Goal: Task Accomplishment & Management: Complete application form

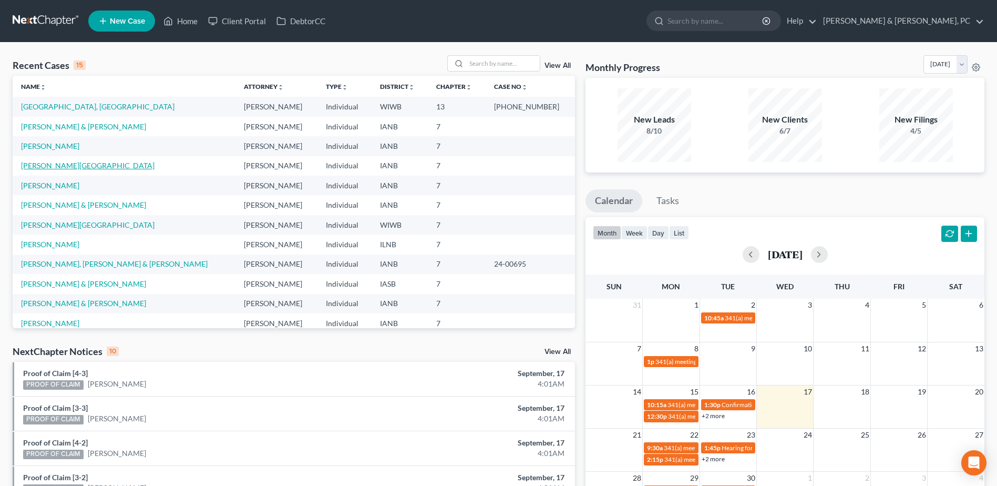
click at [85, 165] on link "[PERSON_NAME][GEOGRAPHIC_DATA]" at bounding box center [88, 165] width 134 height 9
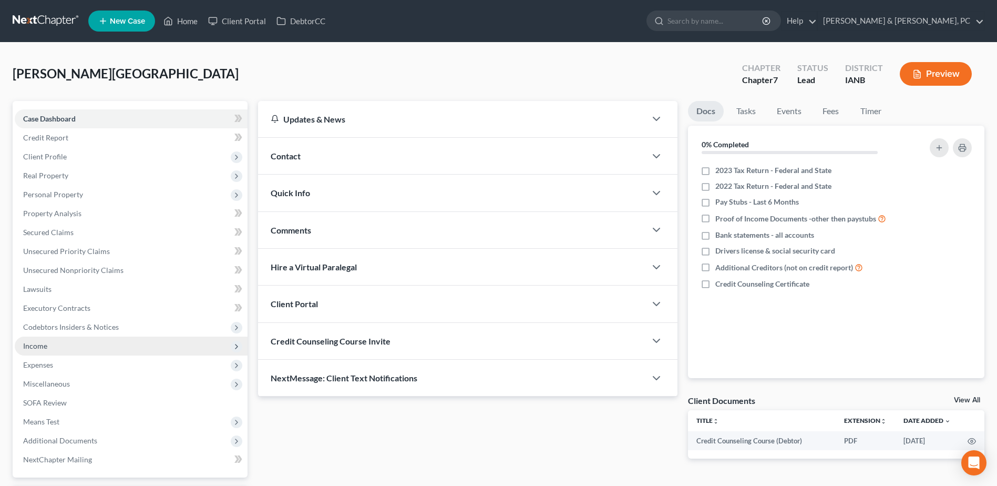
click at [91, 345] on span "Income" at bounding box center [131, 346] width 233 height 19
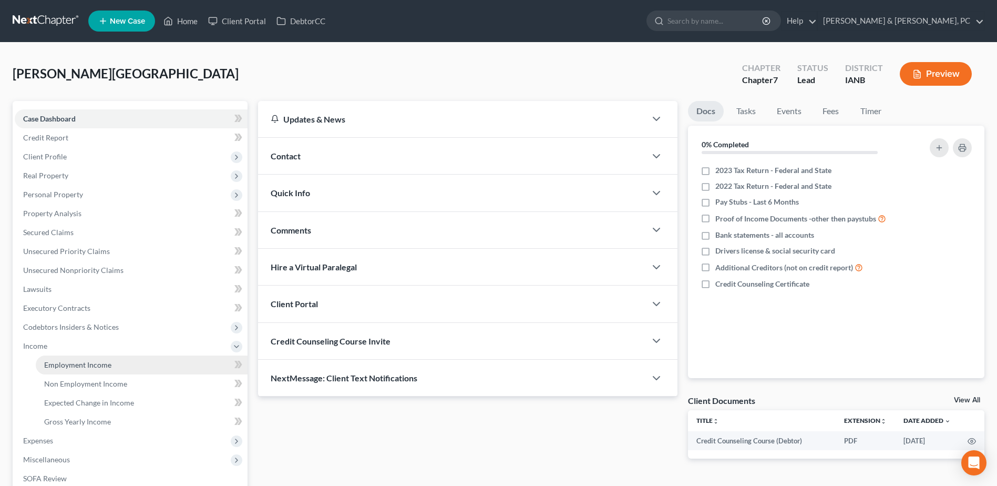
click at [89, 360] on span "Employment Income" at bounding box center [77, 364] width 67 height 9
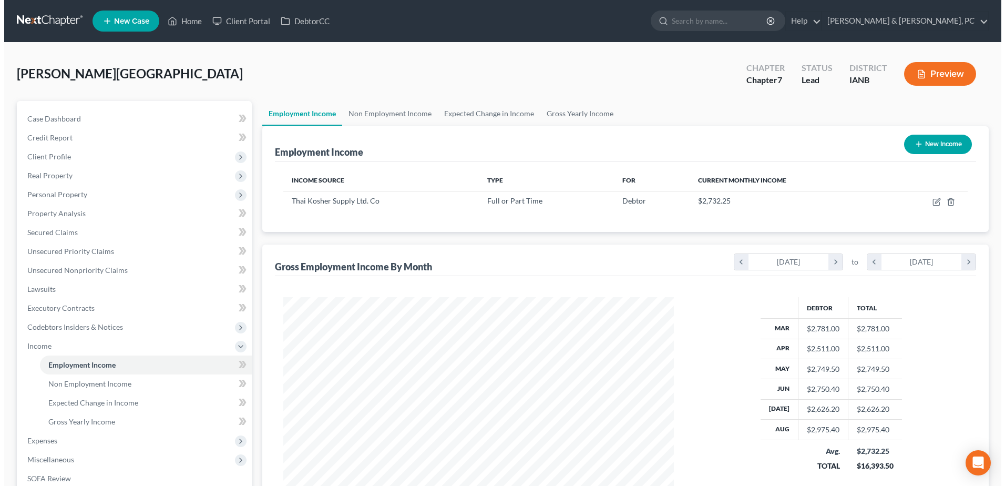
scroll to position [195, 411]
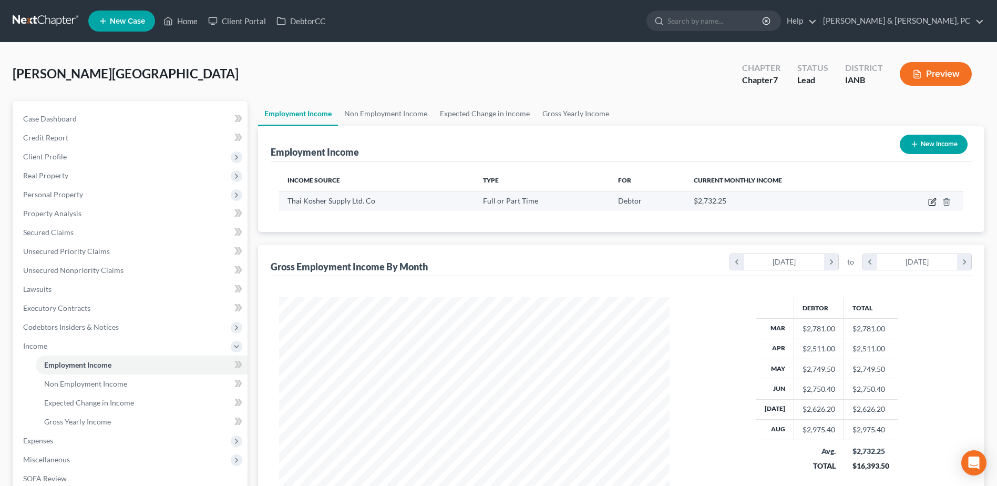
click at [935, 201] on icon "button" at bounding box center [933, 200] width 5 height 5
select select "0"
select select "16"
select select "1"
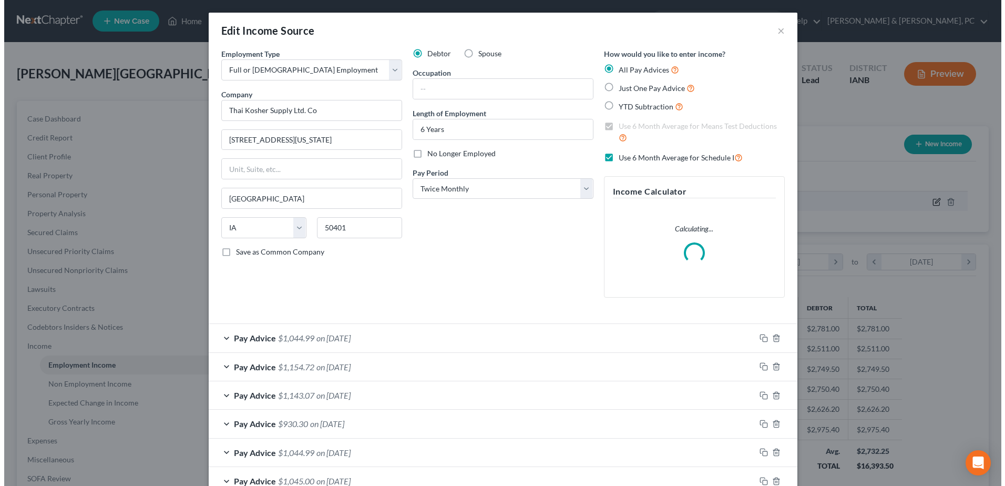
scroll to position [197, 415]
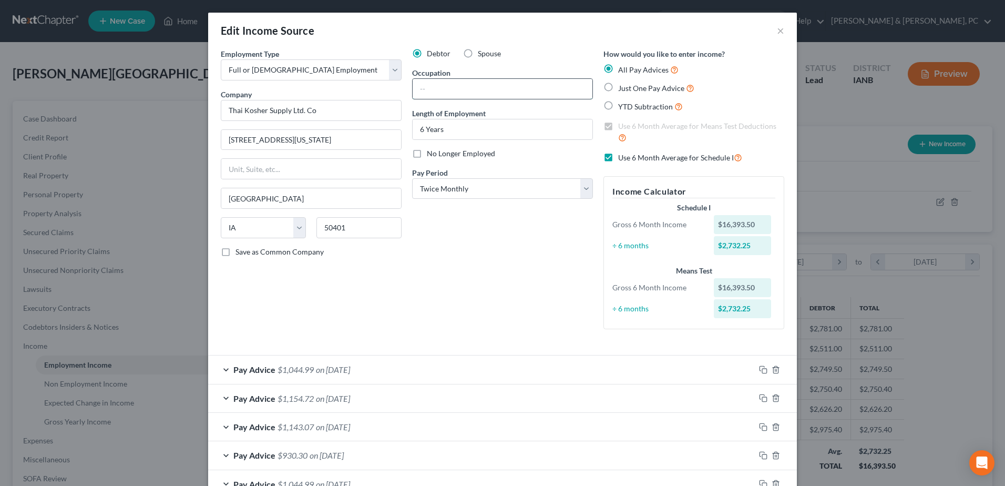
click at [513, 91] on input "text" at bounding box center [503, 89] width 180 height 20
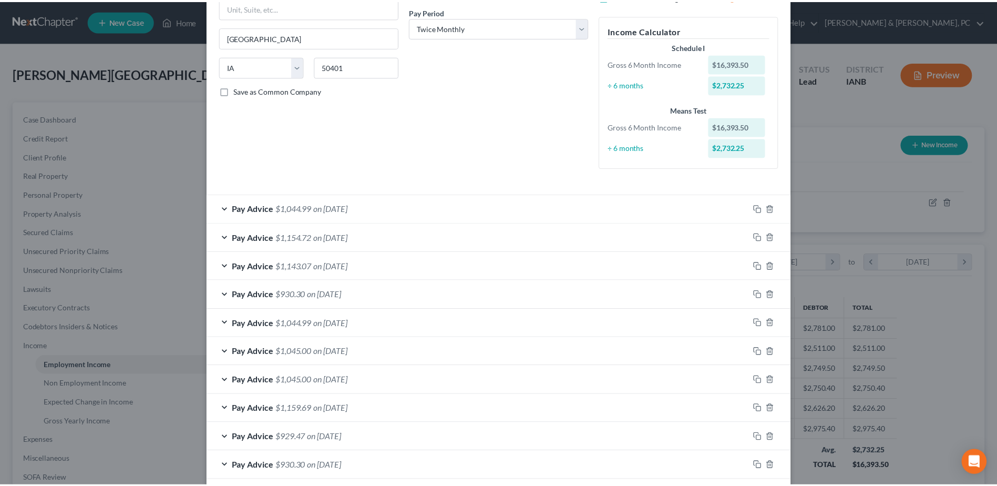
scroll to position [299, 0]
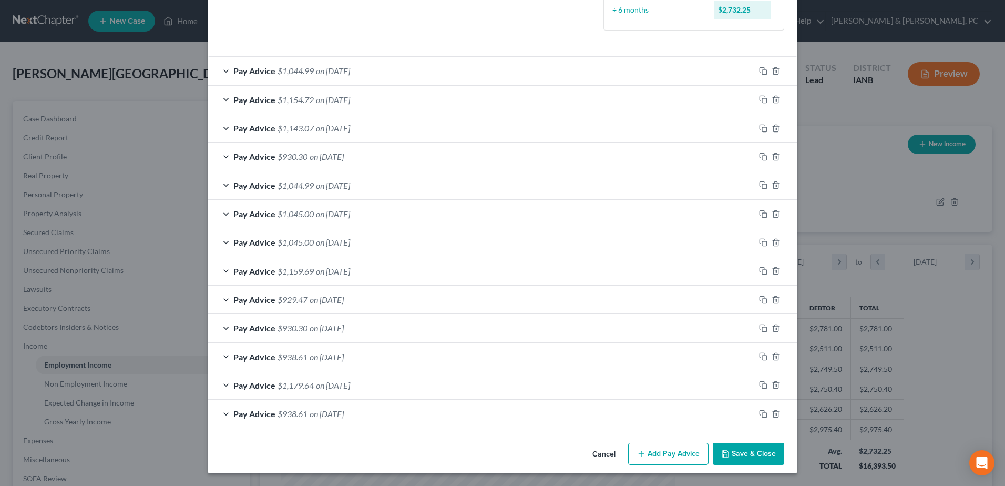
type input "Dishwasher"
click at [731, 450] on button "Save & Close" at bounding box center [749, 454] width 72 height 22
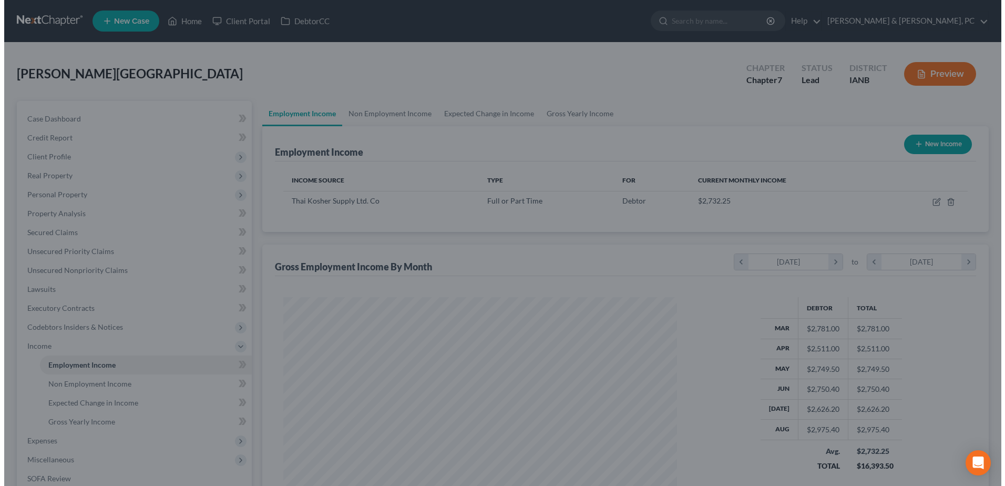
scroll to position [525632, 525415]
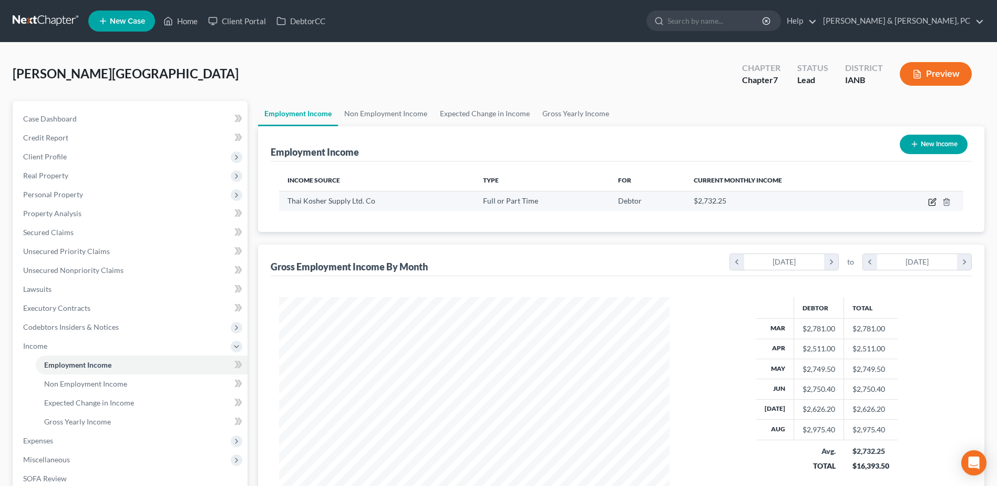
click at [934, 198] on icon "button" at bounding box center [933, 202] width 8 height 8
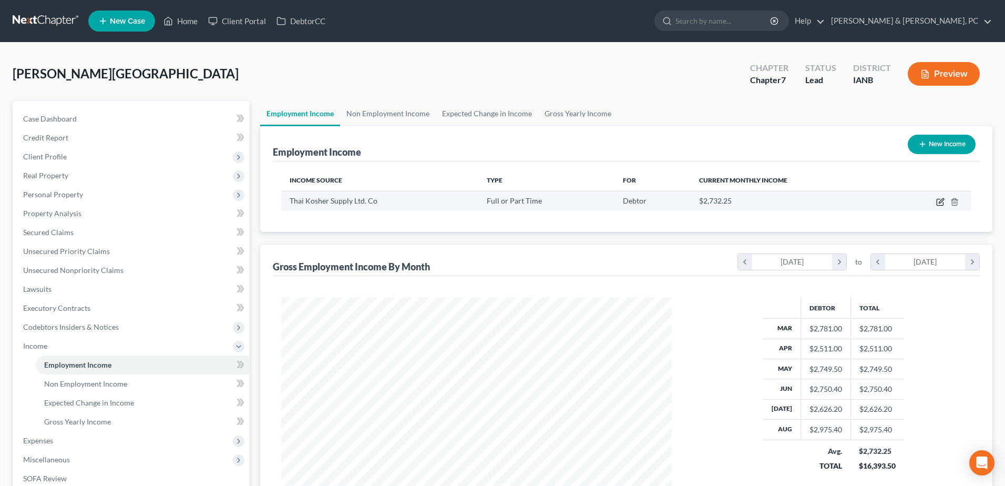
select select "0"
select select "16"
select select "1"
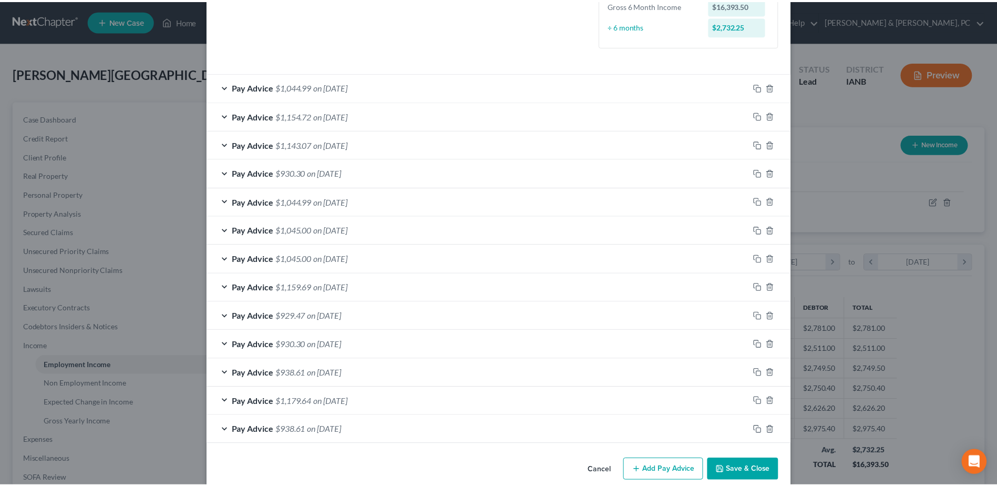
scroll to position [299, 0]
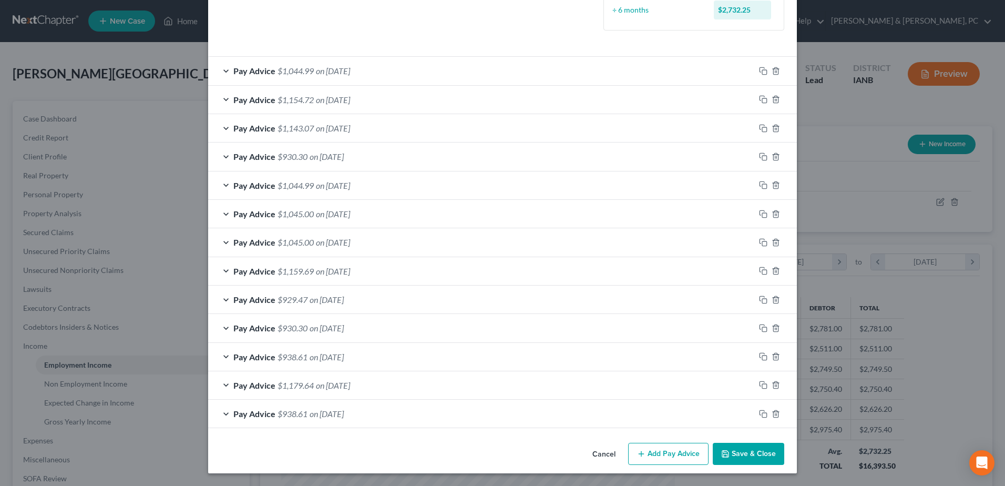
click at [757, 450] on button "Save & Close" at bounding box center [749, 454] width 72 height 22
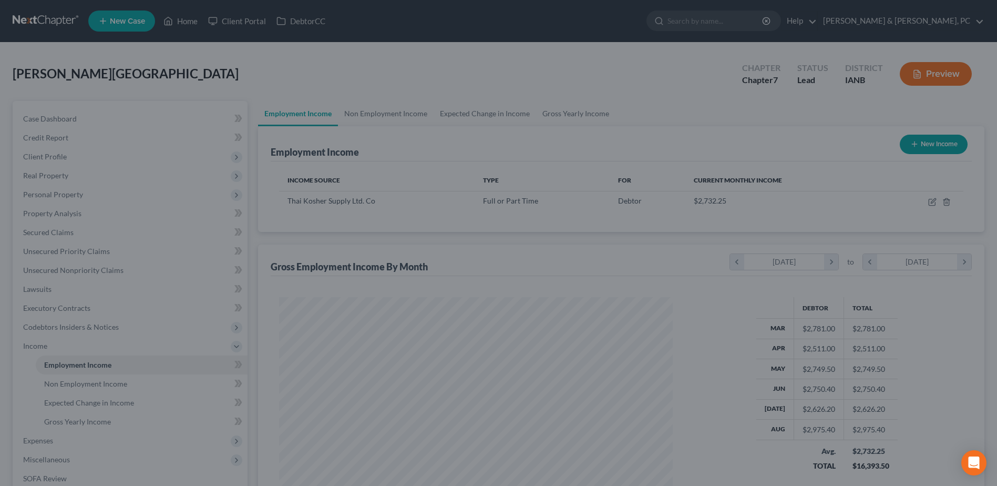
scroll to position [525632, 525415]
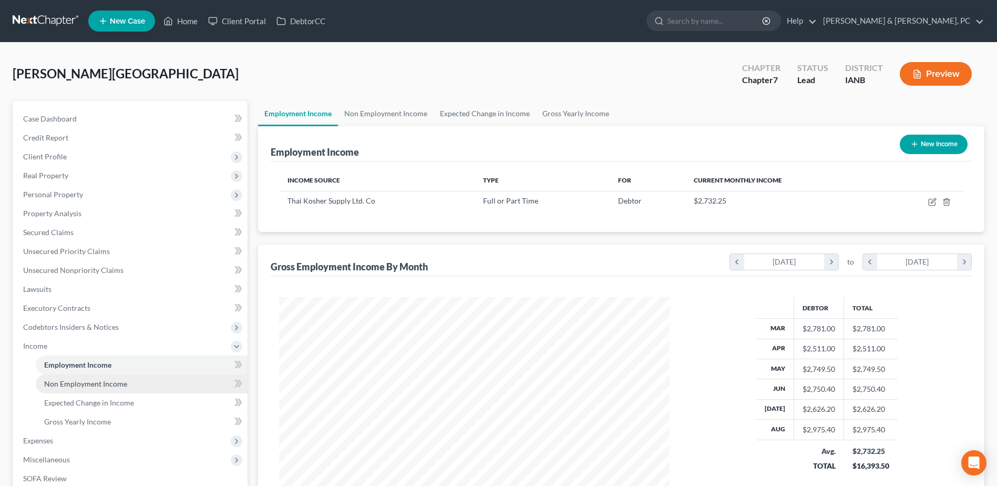
click at [95, 384] on span "Non Employment Income" at bounding box center [85, 383] width 83 height 9
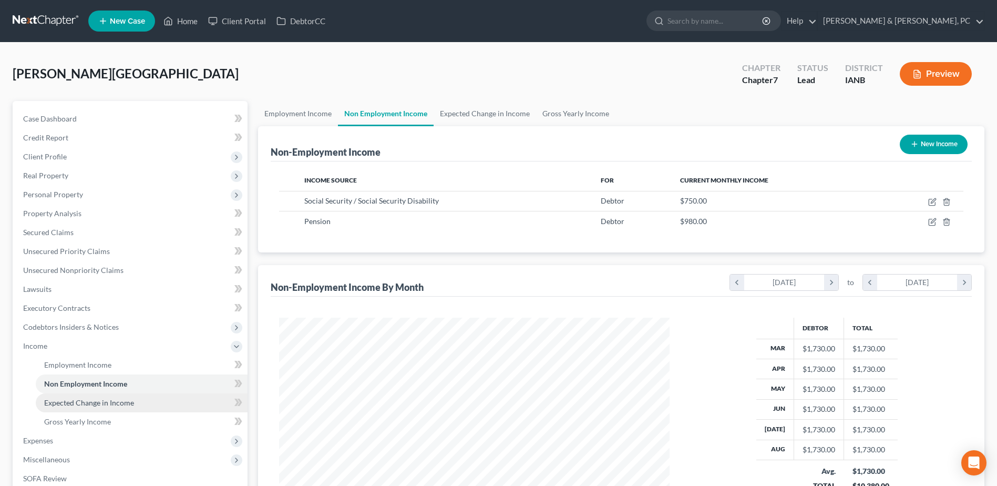
scroll to position [195, 411]
click at [111, 395] on link "Expected Change in Income" at bounding box center [142, 402] width 212 height 19
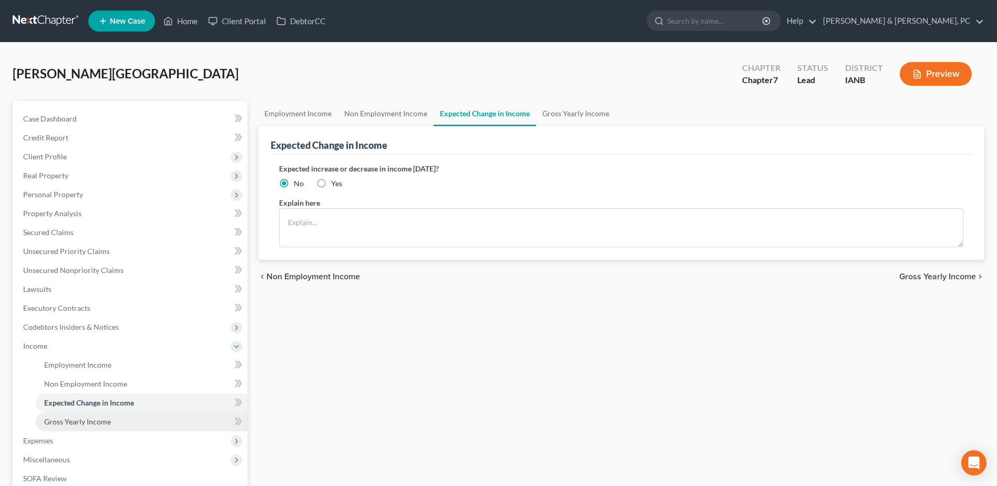
click at [103, 417] on span "Gross Yearly Income" at bounding box center [77, 421] width 67 height 9
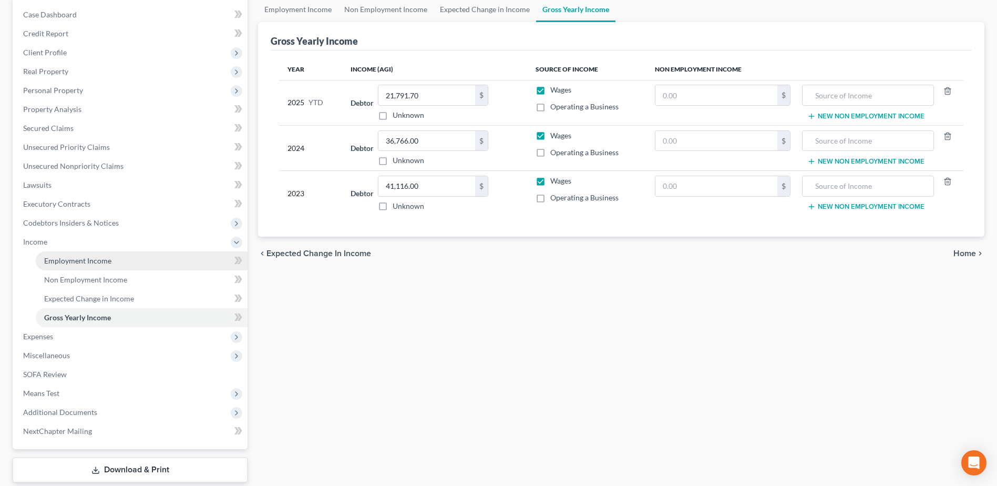
scroll to position [105, 0]
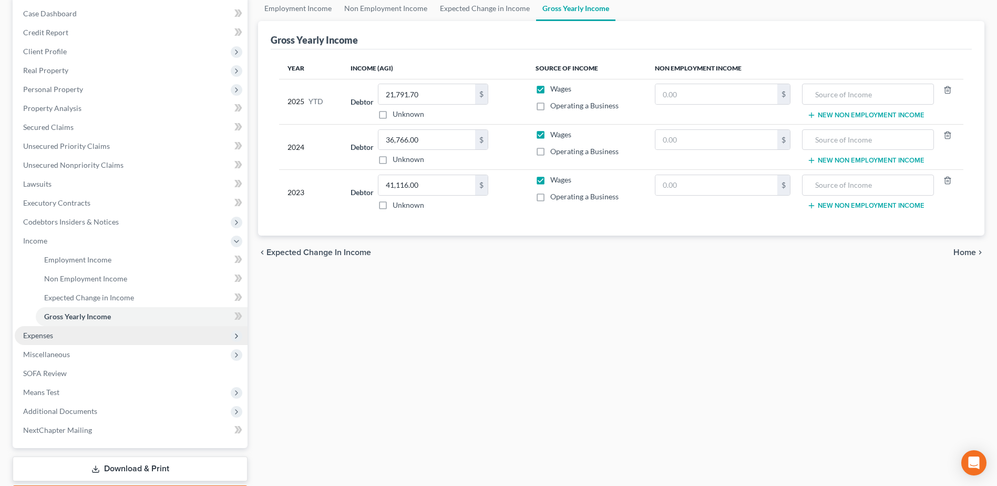
click at [91, 334] on span "Expenses" at bounding box center [131, 335] width 233 height 19
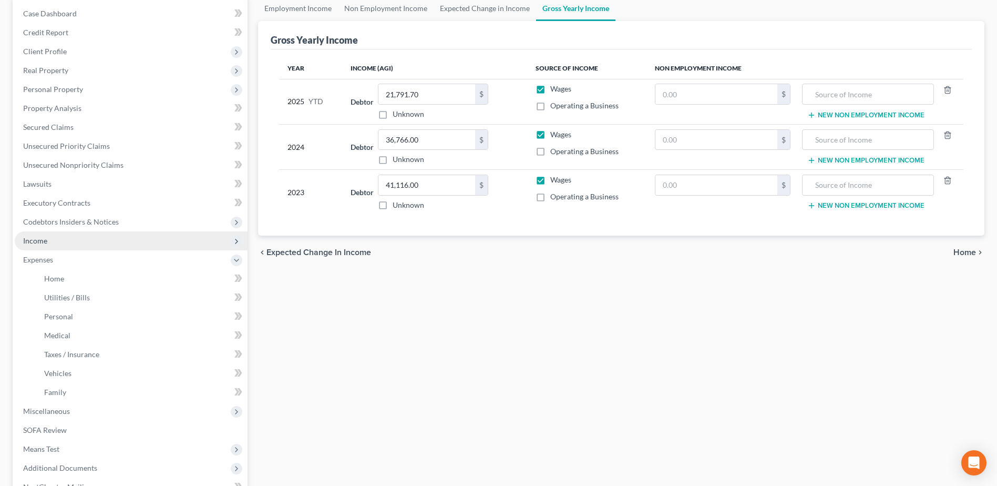
click at [52, 239] on span "Income" at bounding box center [131, 240] width 233 height 19
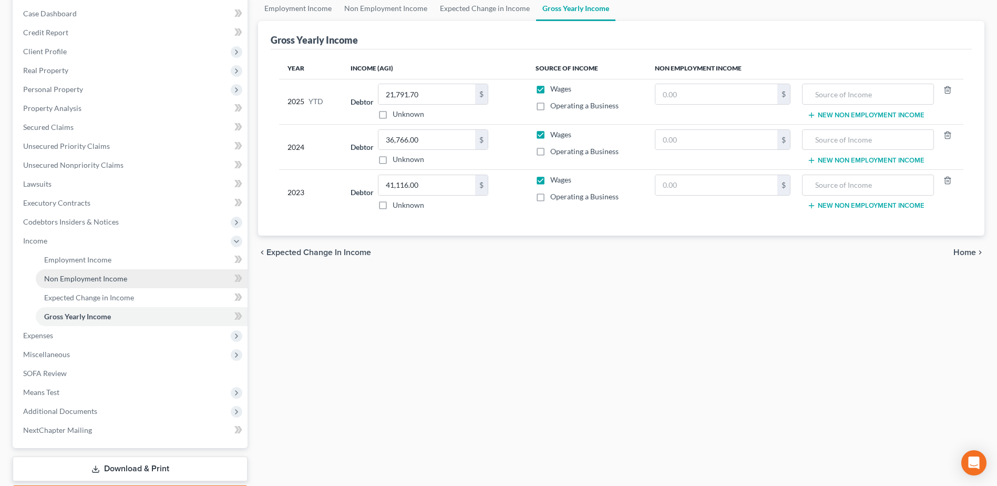
click at [67, 277] on span "Non Employment Income" at bounding box center [85, 278] width 83 height 9
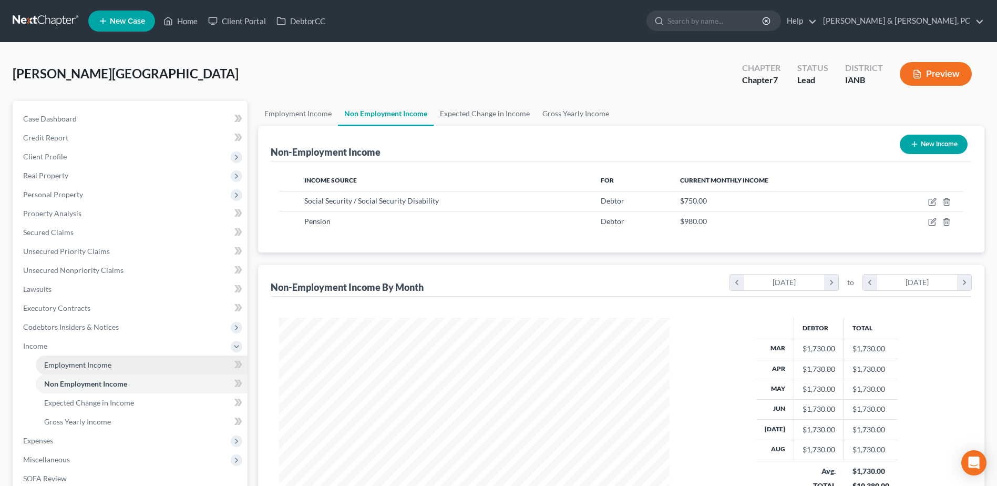
scroll to position [195, 411]
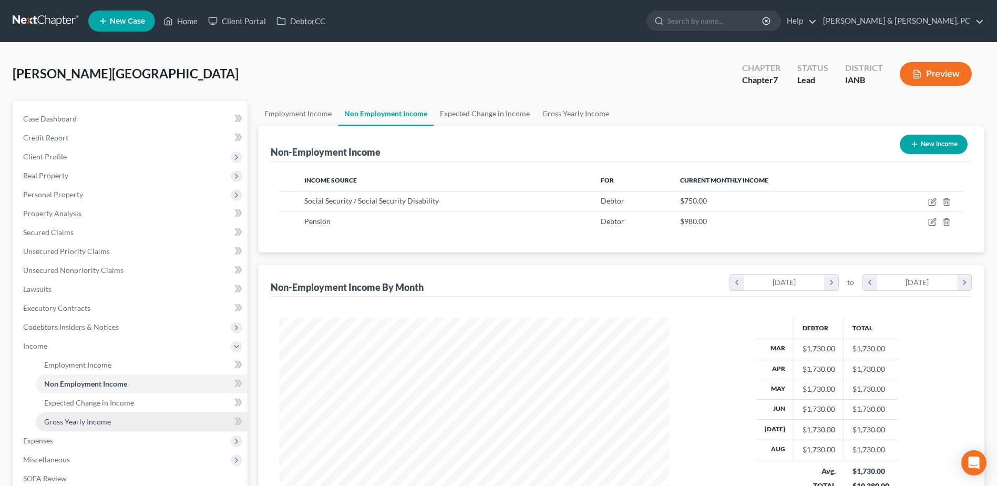
click at [75, 422] on span "Gross Yearly Income" at bounding box center [77, 421] width 67 height 9
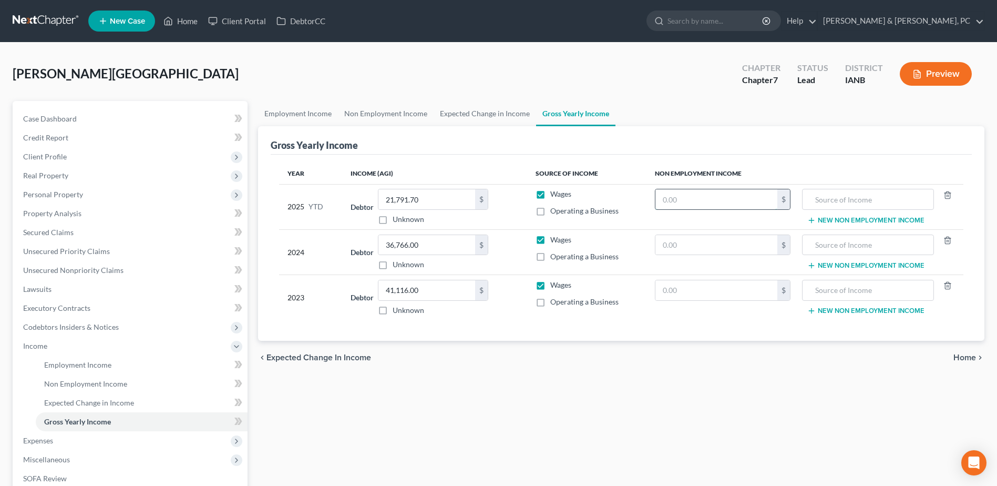
click at [695, 196] on input "text" at bounding box center [717, 199] width 122 height 20
paste input "6,750"
type input "6,750"
click at [831, 194] on input "text" at bounding box center [868, 199] width 120 height 20
type input "Social Security"
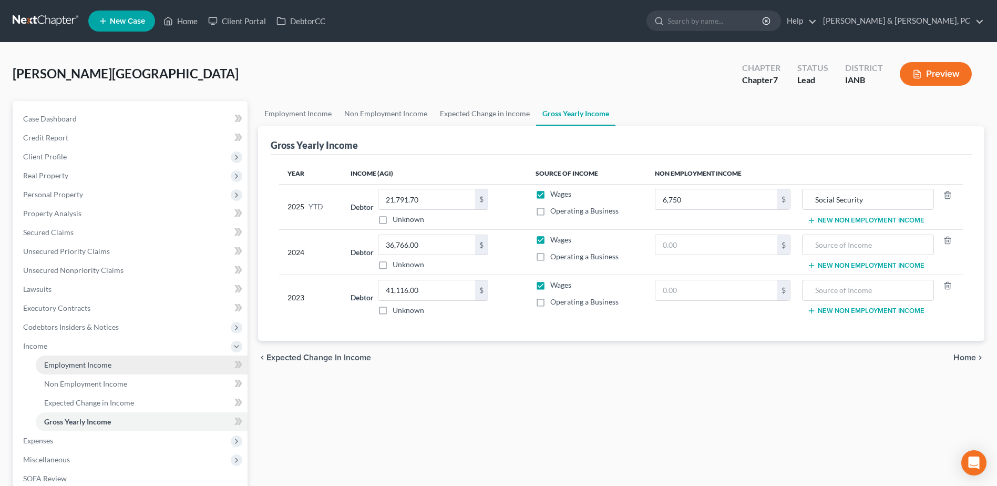
click at [85, 360] on span "Employment Income" at bounding box center [77, 364] width 67 height 9
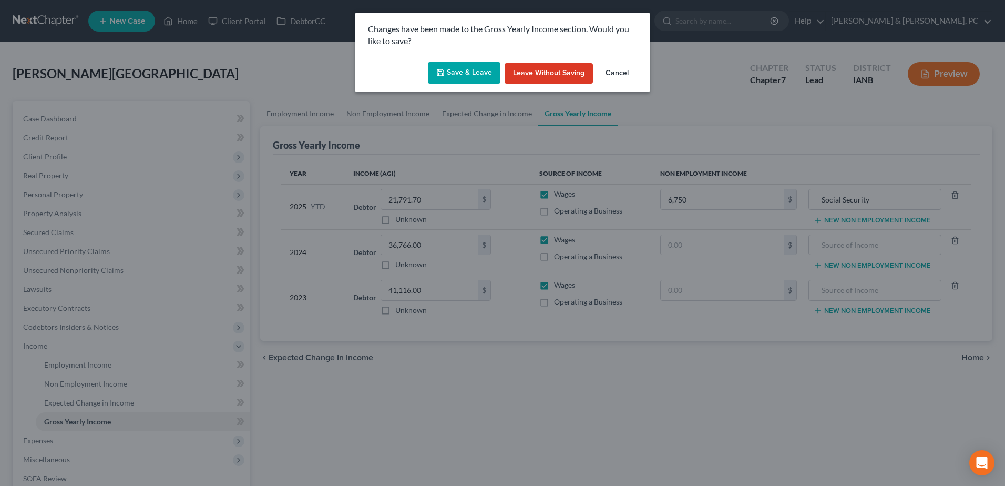
click at [486, 72] on button "Save & Leave" at bounding box center [464, 73] width 73 height 22
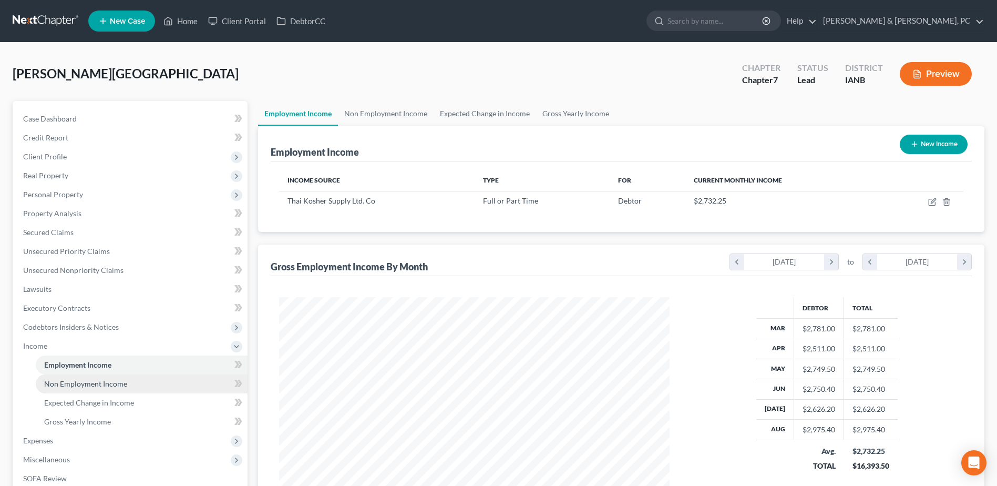
scroll to position [195, 411]
click at [121, 381] on span "Non Employment Income" at bounding box center [85, 383] width 83 height 9
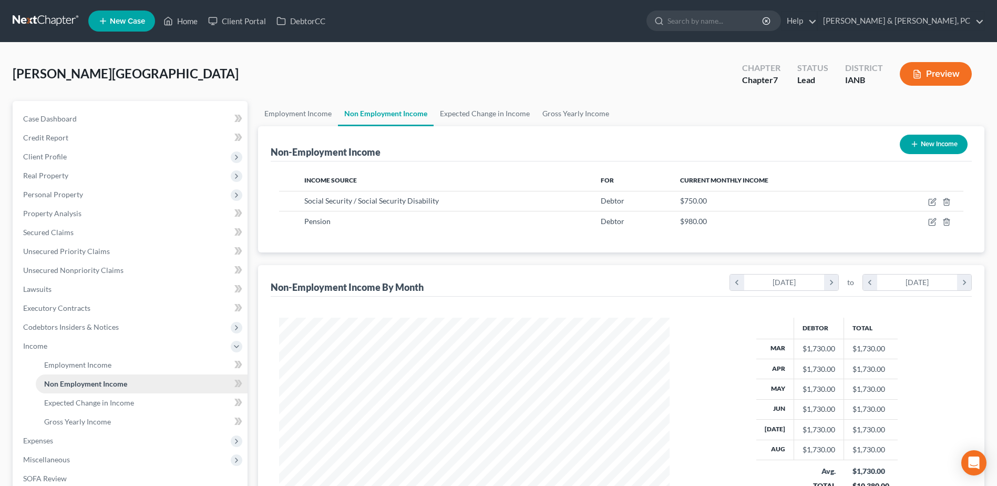
scroll to position [195, 411]
drag, startPoint x: 89, startPoint y: 416, endPoint x: 111, endPoint y: 415, distance: 21.6
click at [89, 417] on span "Gross Yearly Income" at bounding box center [77, 421] width 67 height 9
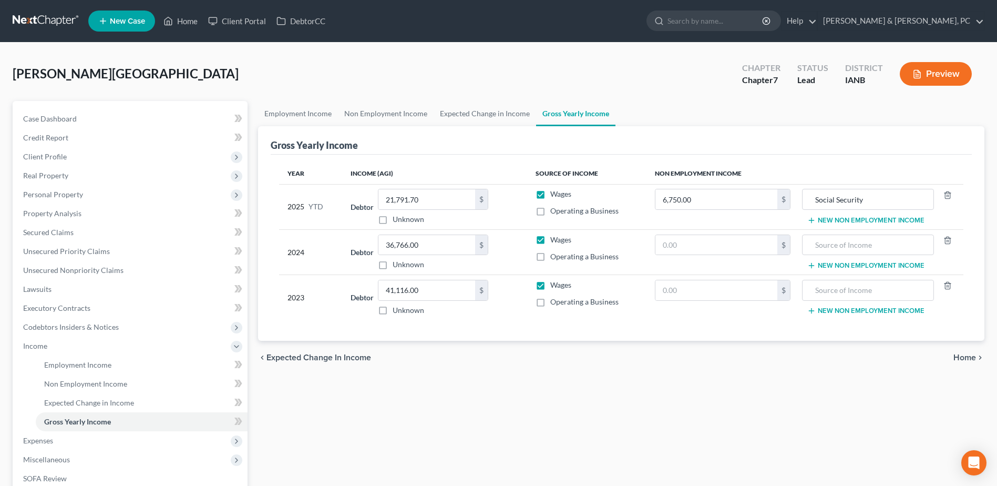
click at [860, 225] on td "Social Security New Non Employment Income" at bounding box center [881, 206] width 165 height 45
click at [861, 219] on button "New Non Employment Income" at bounding box center [866, 220] width 117 height 8
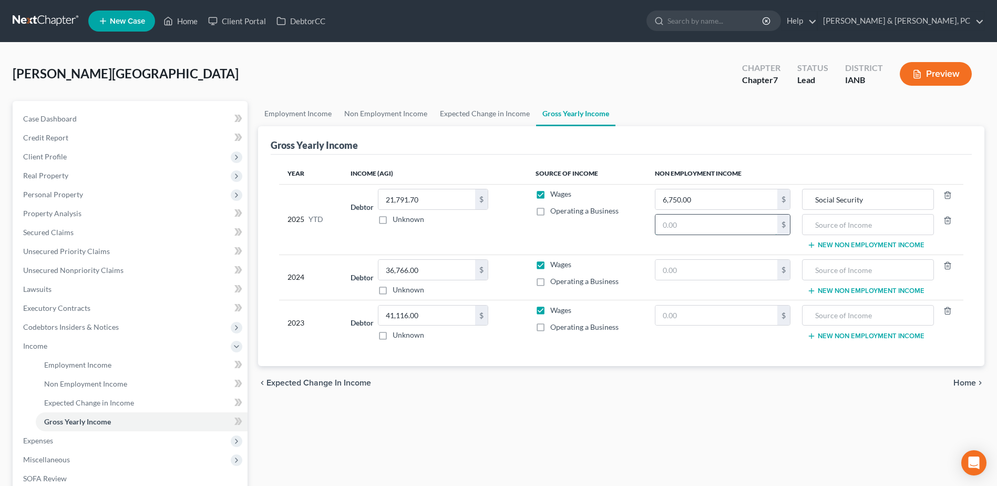
click at [761, 229] on input "text" at bounding box center [717, 225] width 122 height 20
paste input "8,820"
type input "8,820"
click at [824, 231] on input "text" at bounding box center [868, 225] width 120 height 20
type input "Pension"
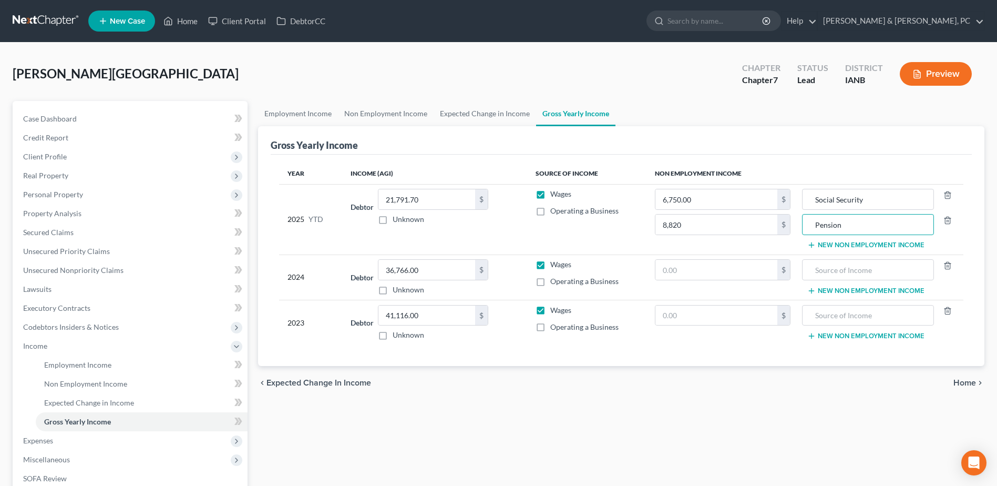
click at [789, 416] on div "Employment Income Non Employment Income Expected Change in Income Gross Yearly …" at bounding box center [621, 357] width 737 height 513
click at [72, 445] on span "Expenses" at bounding box center [131, 440] width 233 height 19
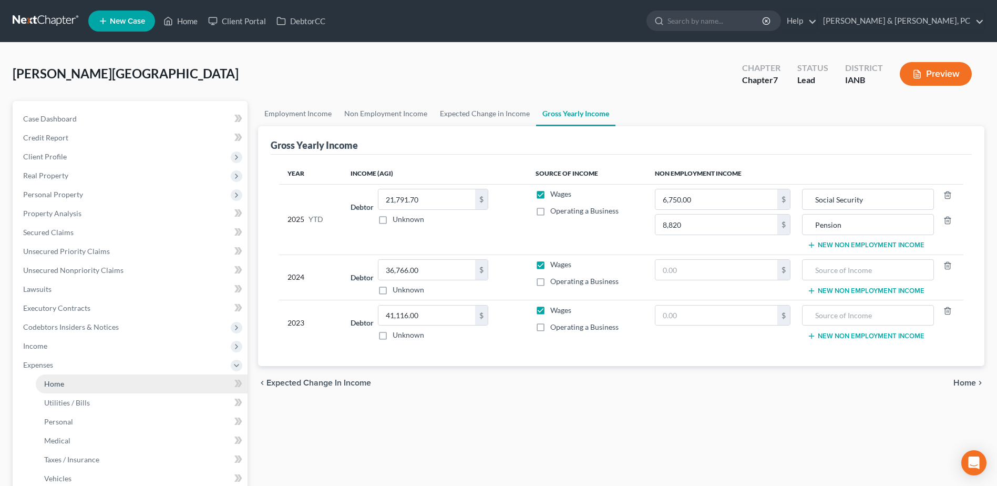
click at [79, 385] on link "Home" at bounding box center [142, 383] width 212 height 19
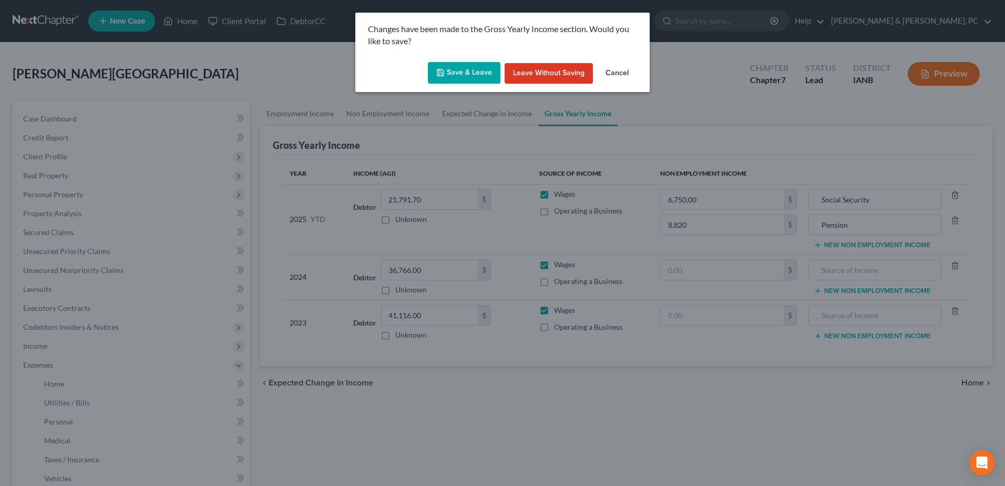
click at [461, 78] on button "Save & Leave" at bounding box center [464, 73] width 73 height 22
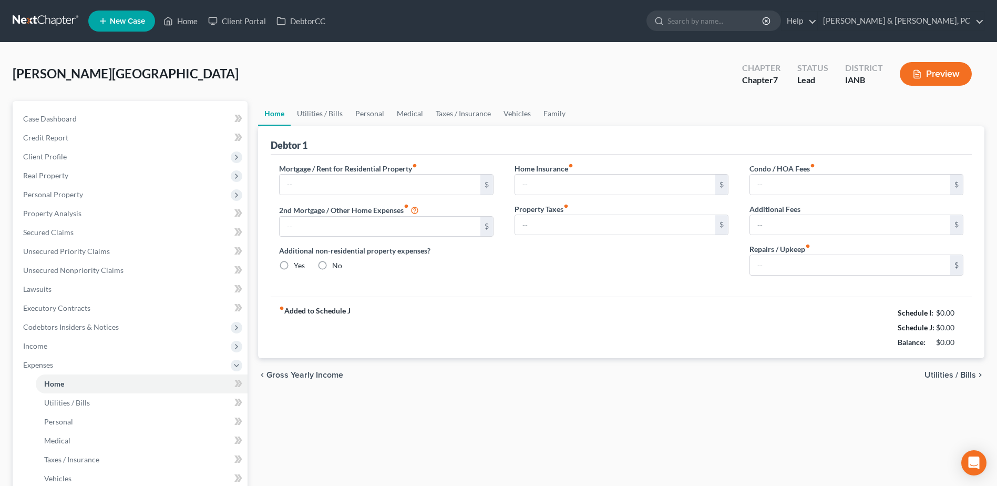
type input "0.00"
radio input "true"
type input "0.00"
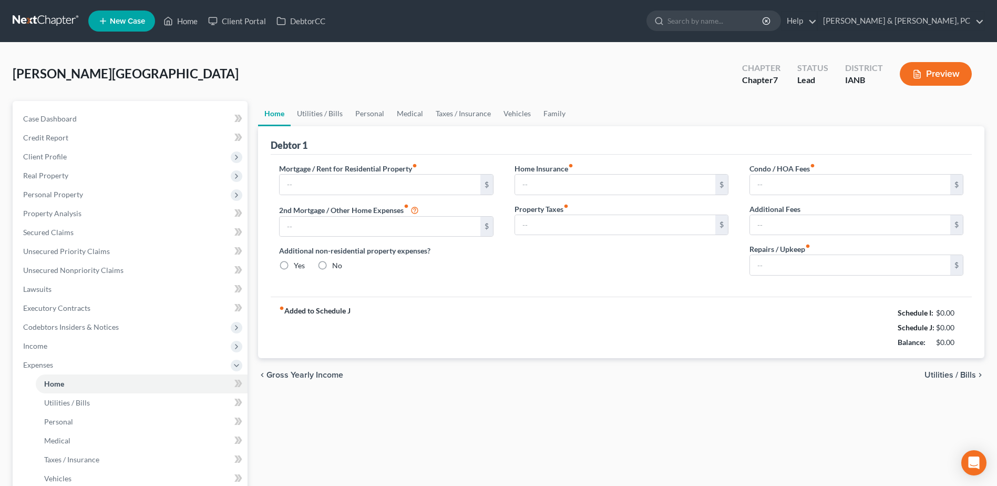
type input "0.00"
click at [324, 113] on link "Utilities / Bills" at bounding box center [320, 113] width 58 height 25
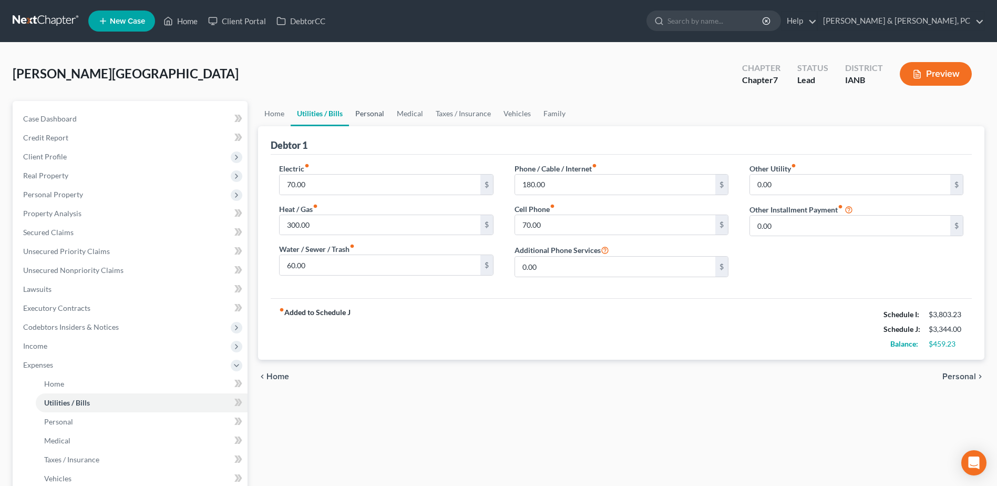
click at [370, 114] on link "Personal" at bounding box center [370, 113] width 42 height 25
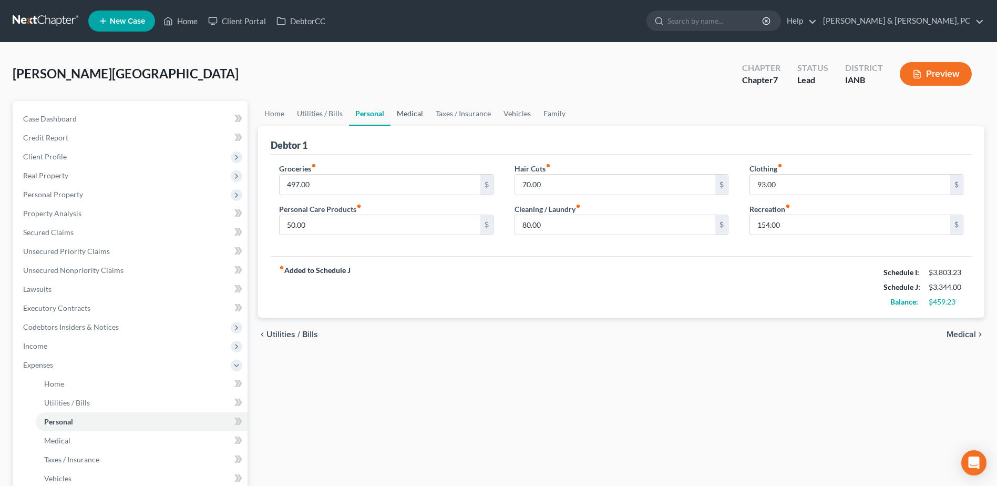
click at [413, 111] on link "Medical" at bounding box center [410, 113] width 39 height 25
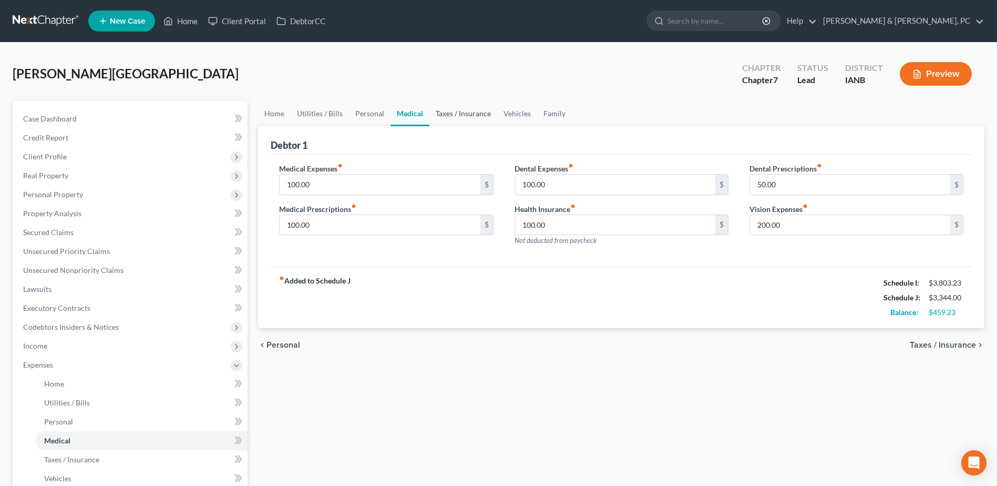
click at [469, 106] on link "Taxes / Insurance" at bounding box center [464, 113] width 68 height 25
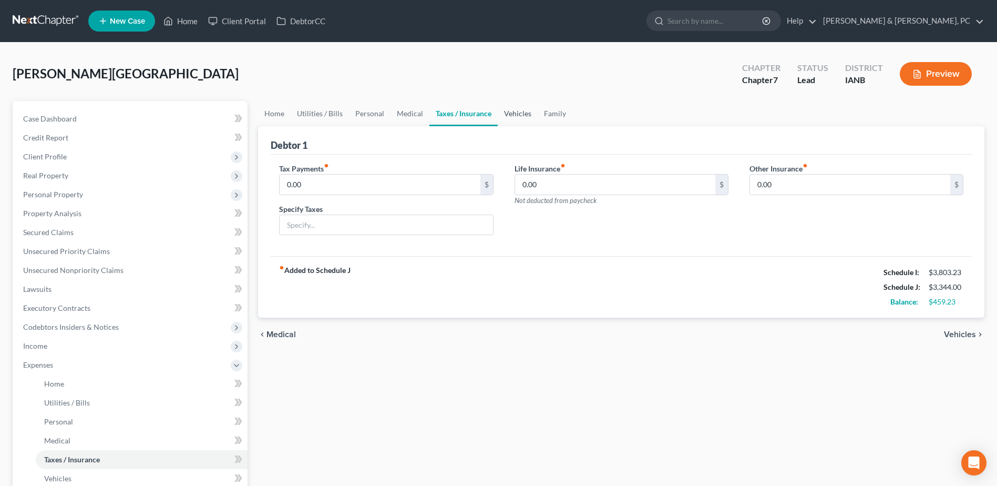
click at [512, 104] on link "Vehicles" at bounding box center [518, 113] width 40 height 25
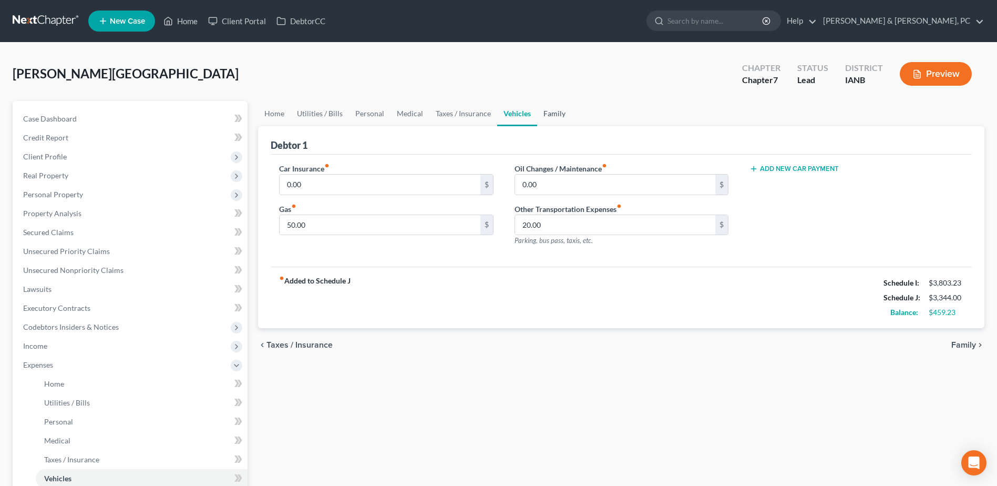
click at [548, 104] on link "Family" at bounding box center [554, 113] width 35 height 25
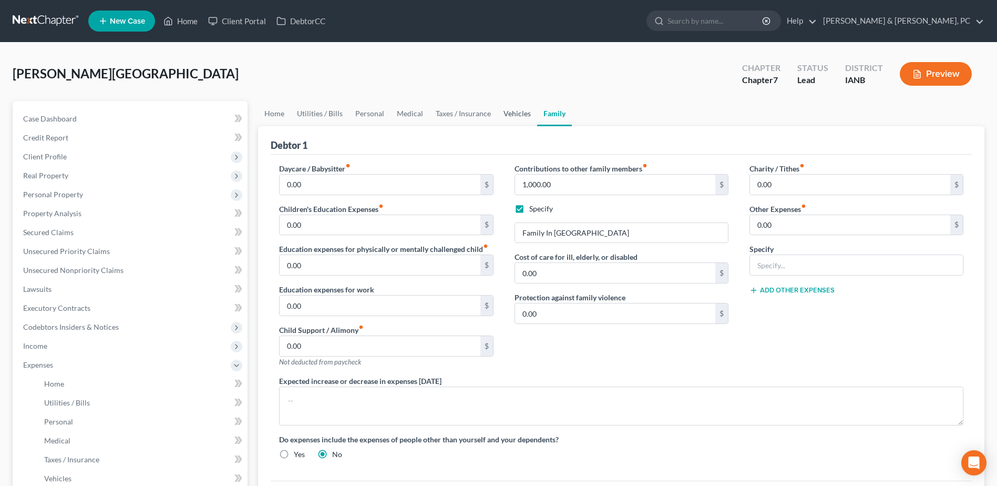
click at [520, 107] on link "Vehicles" at bounding box center [517, 113] width 40 height 25
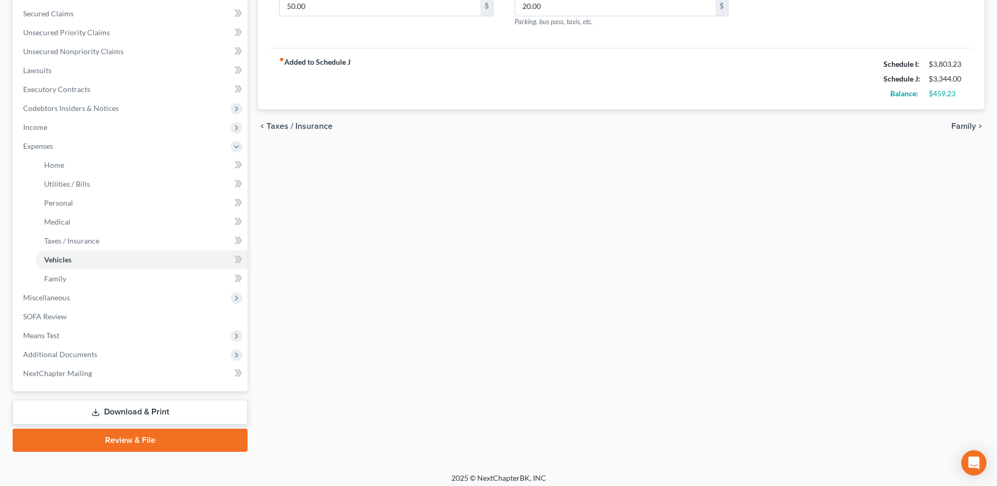
scroll to position [225, 0]
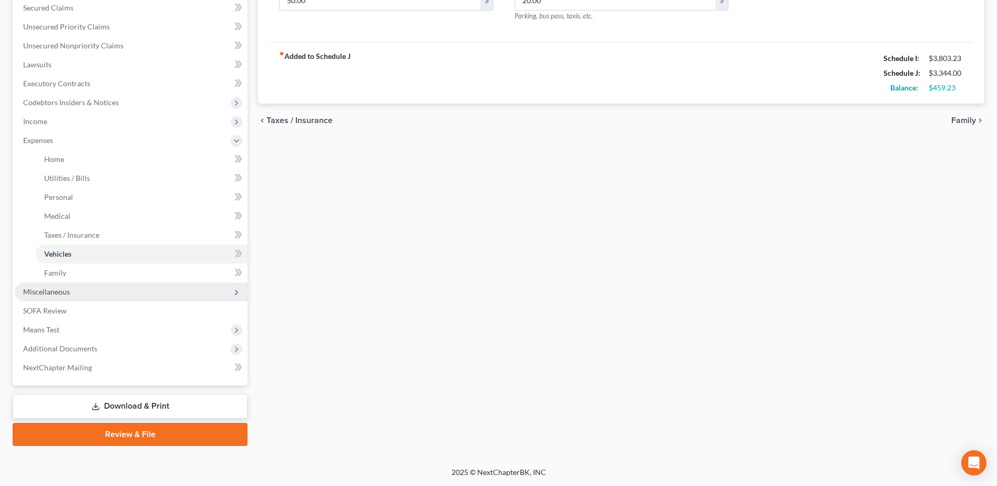
click at [83, 295] on span "Miscellaneous" at bounding box center [131, 291] width 233 height 19
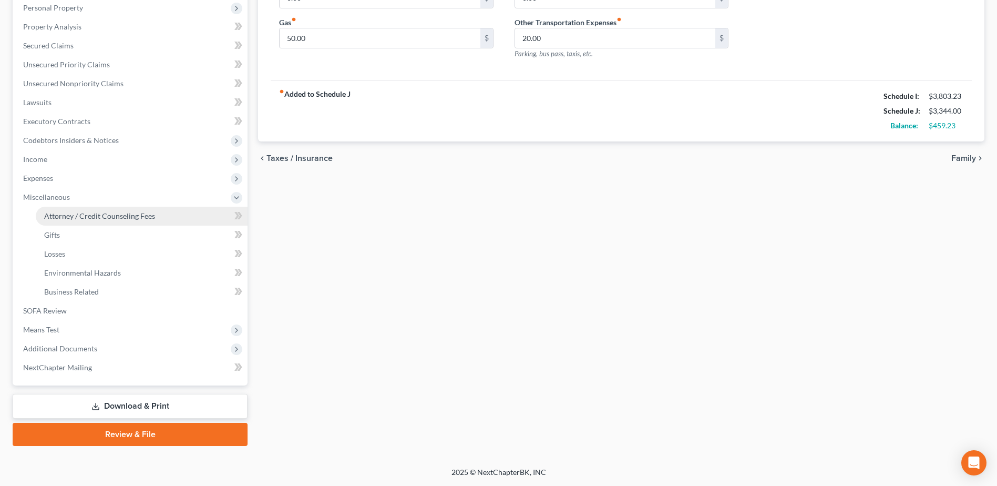
click at [82, 213] on span "Attorney / Credit Counseling Fees" at bounding box center [99, 215] width 111 height 9
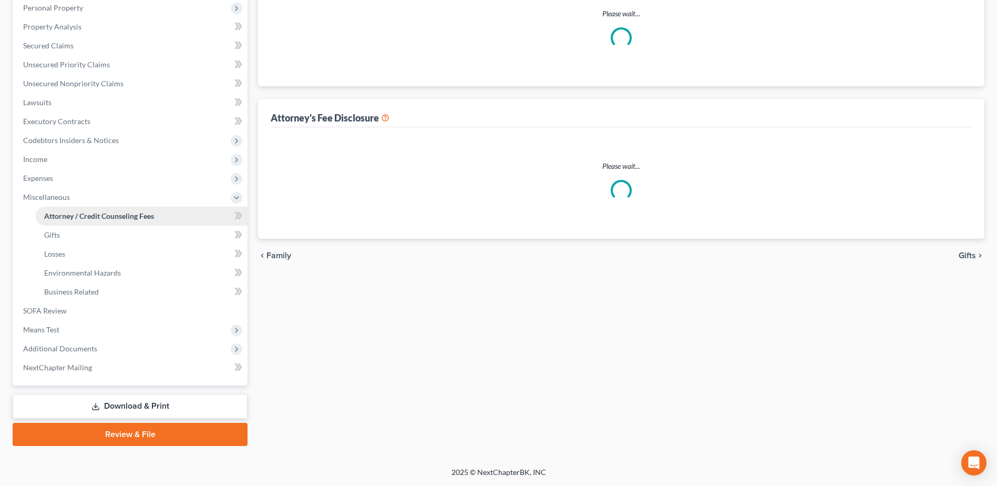
scroll to position [51, 0]
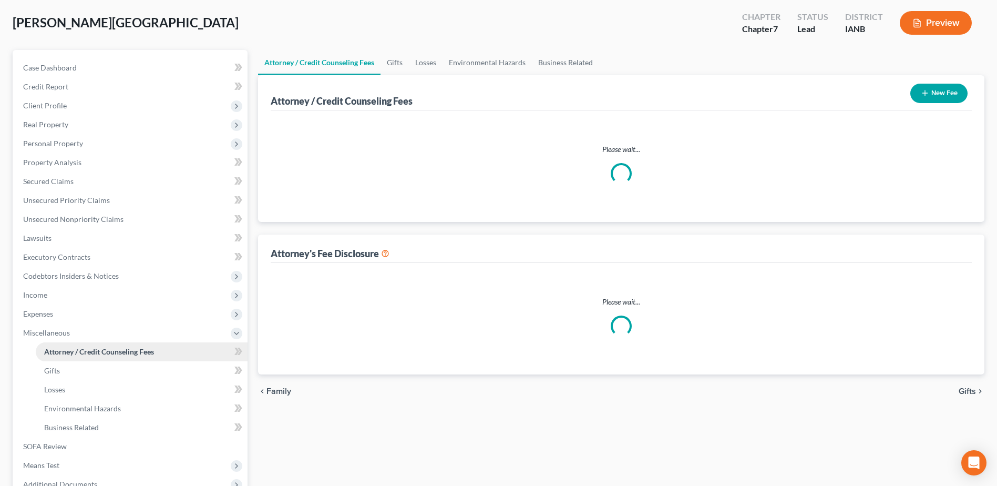
select select "0"
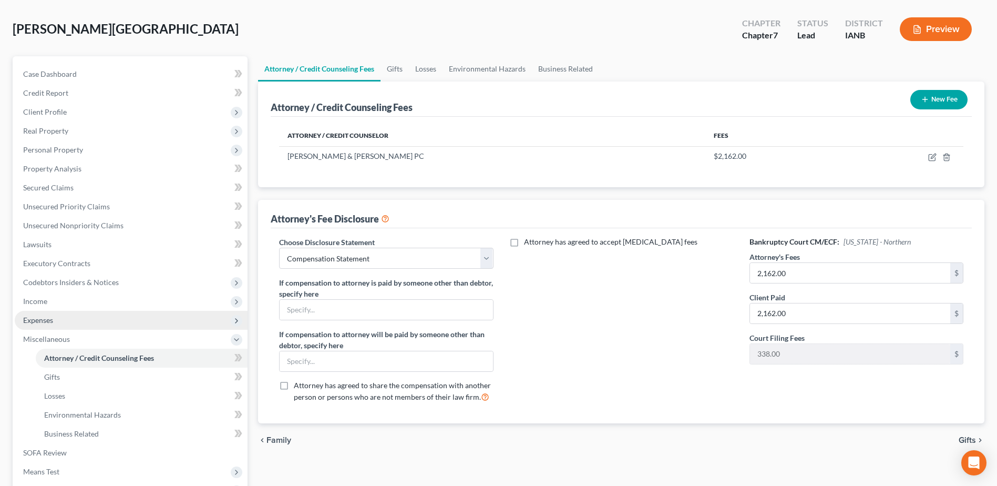
scroll to position [105, 0]
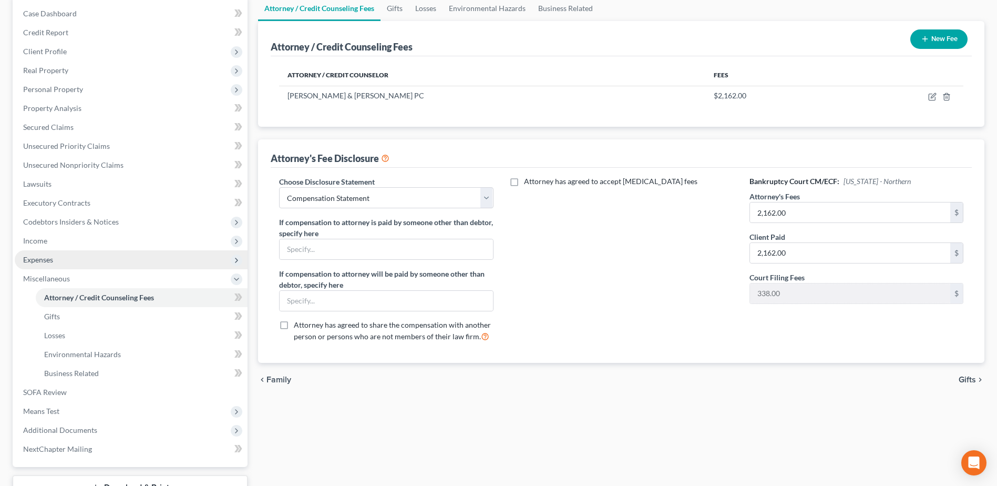
click at [57, 266] on span "Expenses" at bounding box center [131, 259] width 233 height 19
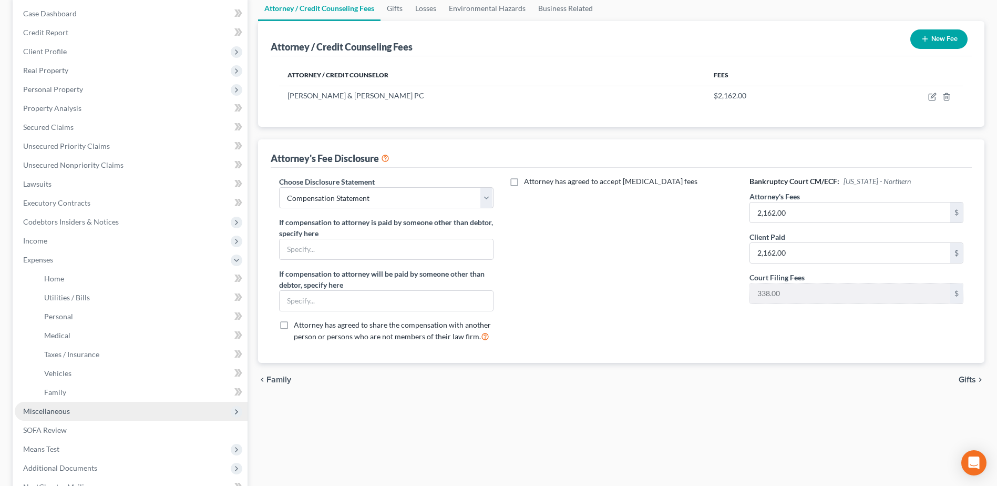
click at [52, 412] on span "Miscellaneous" at bounding box center [46, 410] width 47 height 9
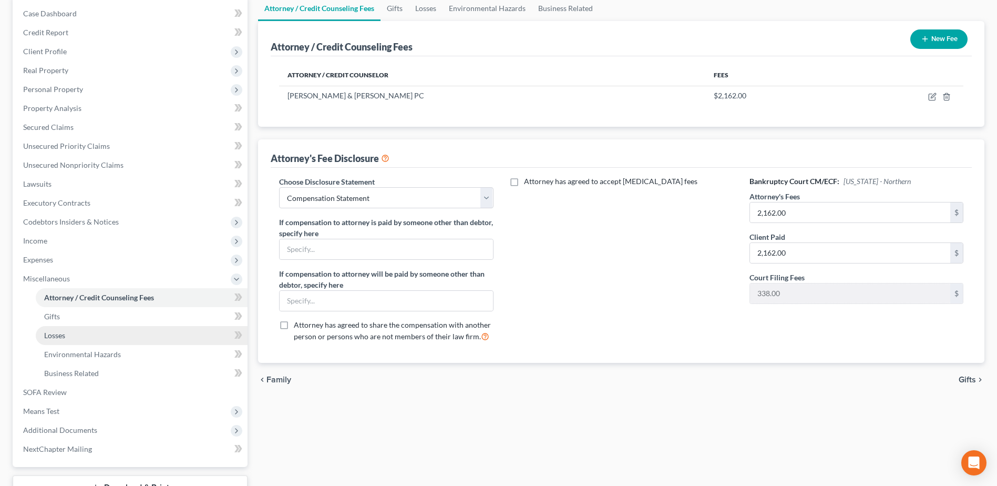
click at [94, 340] on link "Losses" at bounding box center [142, 335] width 212 height 19
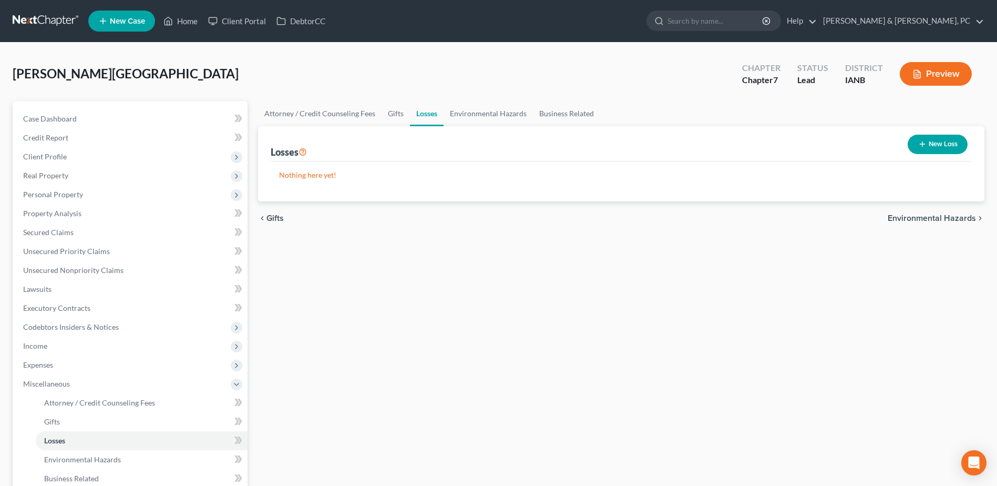
click at [948, 144] on button "New Loss" at bounding box center [938, 144] width 60 height 19
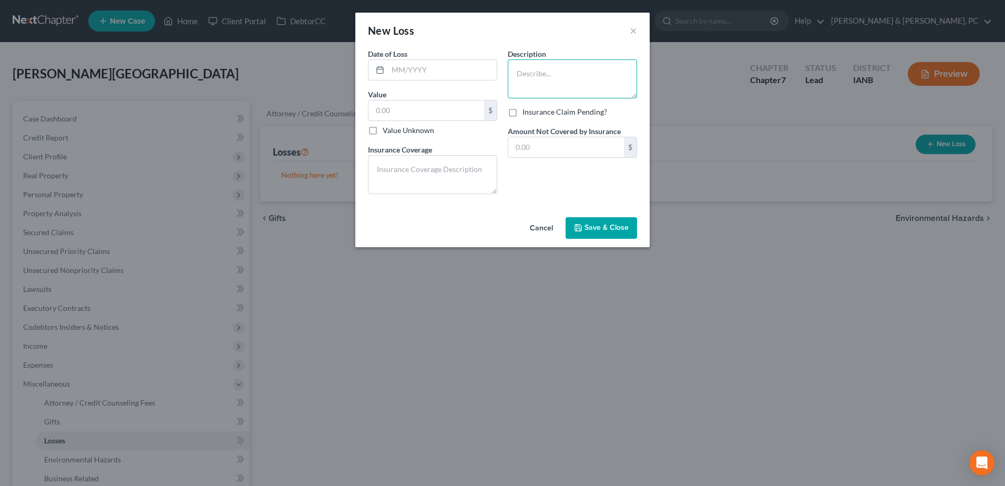
paste textarea "Approx. $1,000 gambling losses over the 12 months preceding filing. Exact dates…"
type textarea "Approx. $1,000 gambling losses over the 12 months preceding filing. Exact dates…"
click at [451, 109] on input "text" at bounding box center [427, 110] width 116 height 20
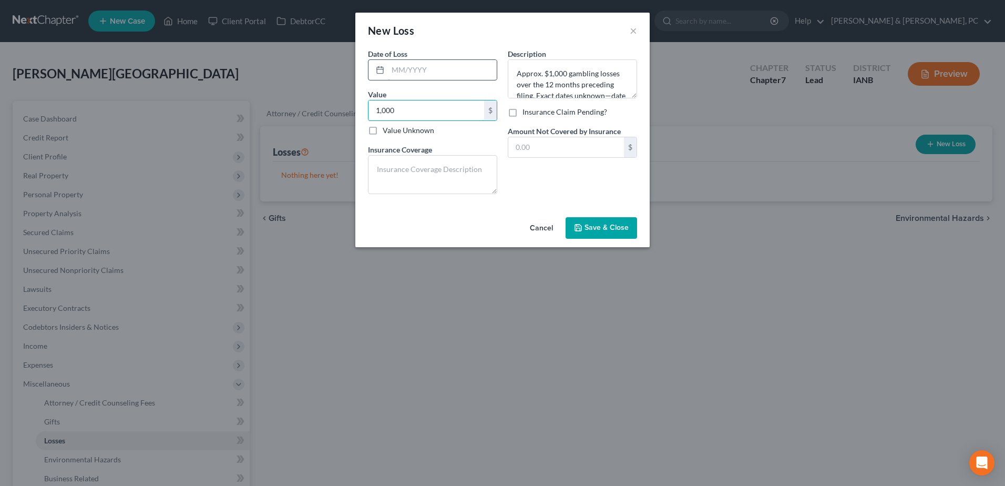
type input "1,000"
click at [483, 62] on input "text" at bounding box center [442, 70] width 109 height 20
type input "09/2025"
click at [598, 227] on span "Save & Close" at bounding box center [607, 227] width 44 height 9
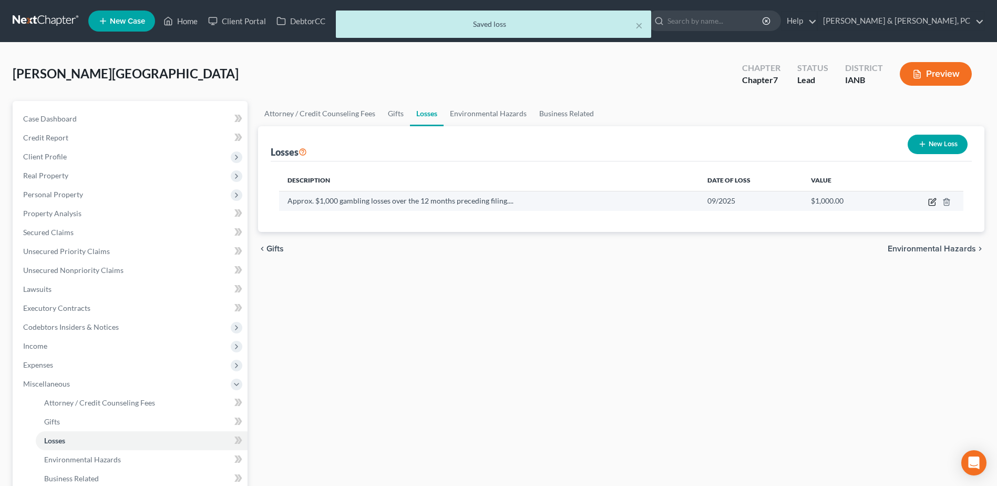
click at [930, 200] on icon "button" at bounding box center [932, 202] width 6 height 6
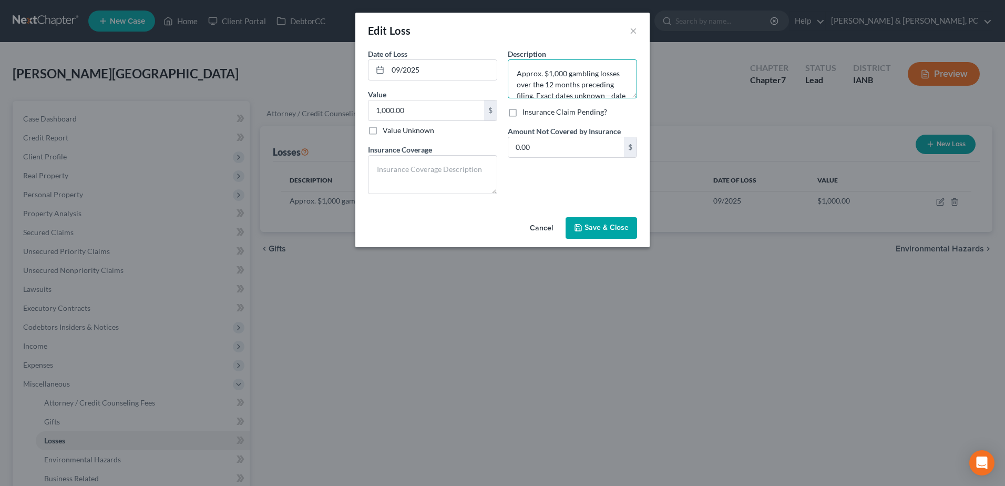
click at [516, 71] on textarea "Approx. $1,000 gambling losses over the 12 months preceding filing. Exact dates…" at bounding box center [572, 78] width 129 height 39
click at [603, 225] on span "Save & Close" at bounding box center [607, 227] width 44 height 9
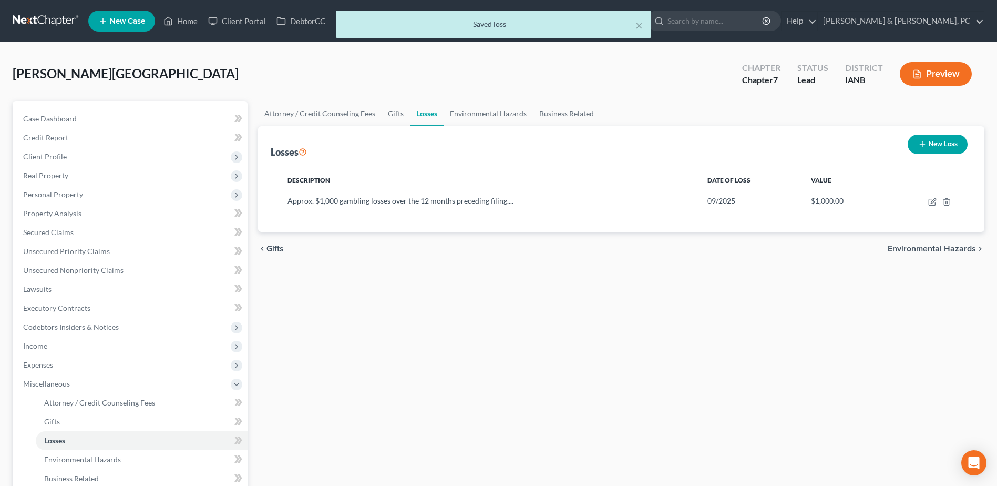
click at [419, 375] on div "Attorney / Credit Counseling Fees Gifts Losses Environmental Hazards Business R…" at bounding box center [621, 367] width 737 height 532
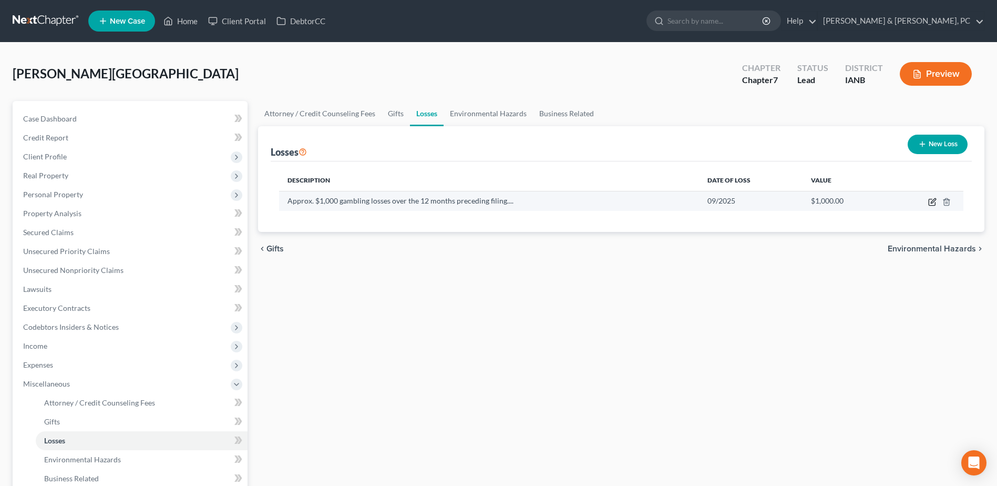
click at [931, 201] on icon "button" at bounding box center [933, 202] width 8 height 8
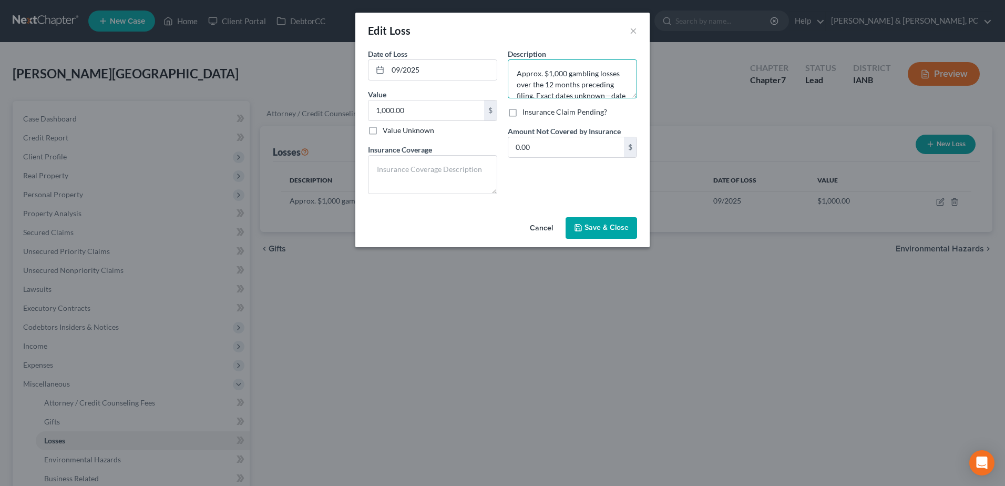
click at [584, 80] on textarea "Approx. $1,000 gambling losses over the 12 months preceding filing. Exact dates…" at bounding box center [572, 78] width 129 height 39
paste textarea "bout $1,000 gambling losses past year. Date entered only to meet software requi…"
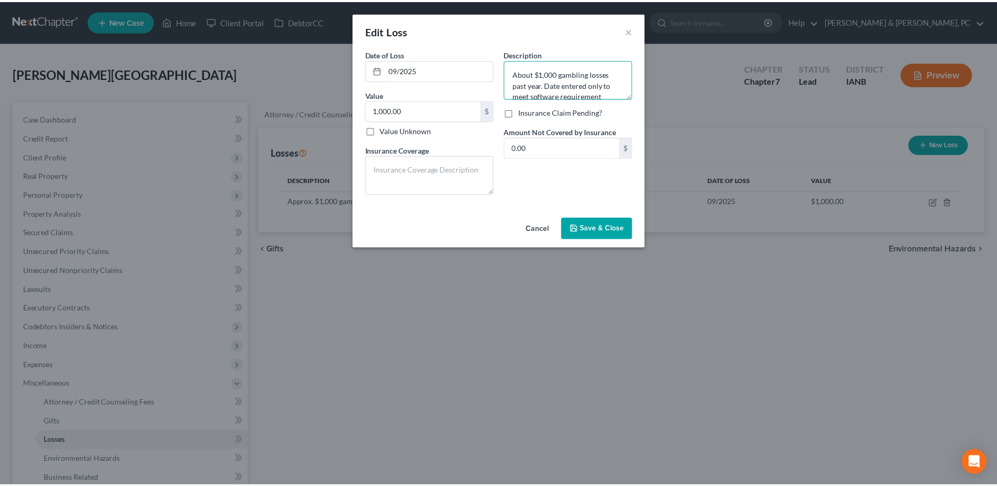
scroll to position [2, 0]
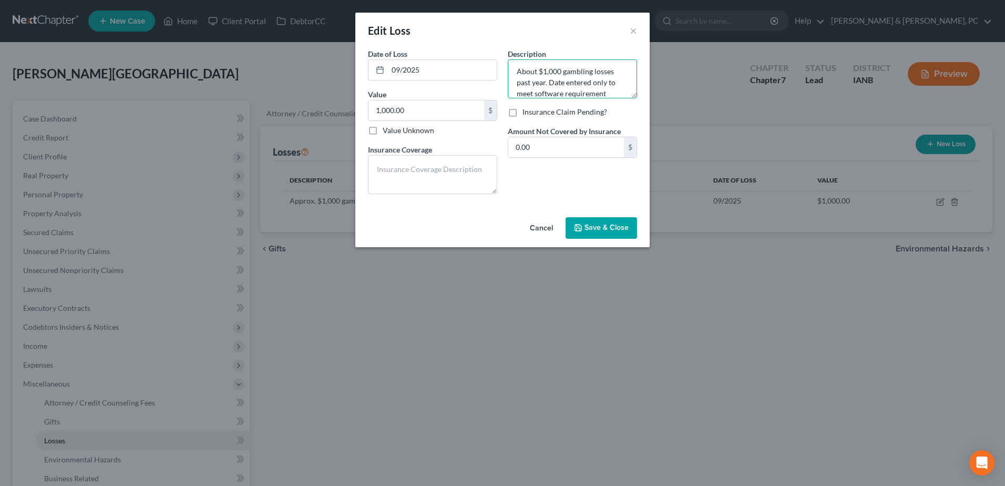
click at [513, 67] on textarea "About $1,000 gambling losses past year. Date entered only to meet software requ…" at bounding box center [572, 78] width 129 height 39
type textarea "About $1,000 gambling losses past year. Date entered only to meet software requ…"
click at [624, 227] on span "Save & Close" at bounding box center [607, 227] width 44 height 9
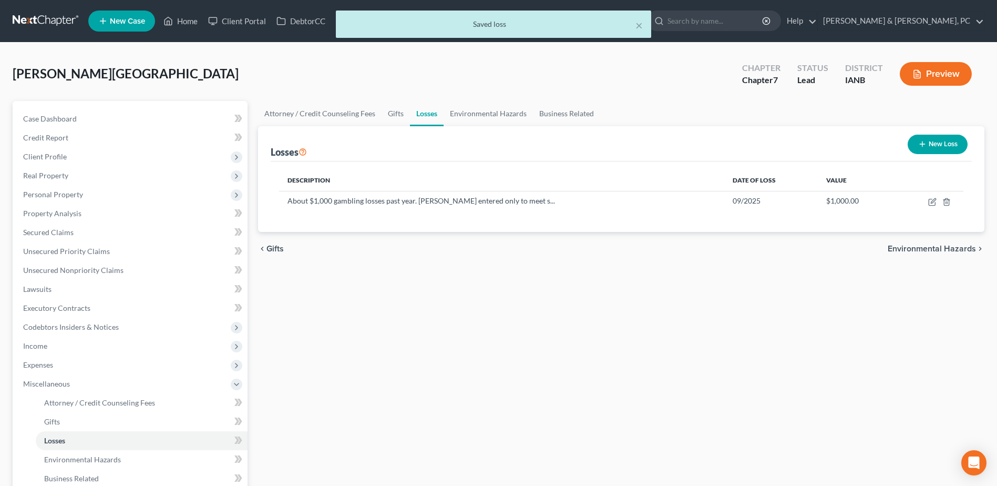
click at [598, 284] on div "Attorney / Credit Counseling Fees Gifts Losses Environmental Hazards Business R…" at bounding box center [621, 367] width 737 height 532
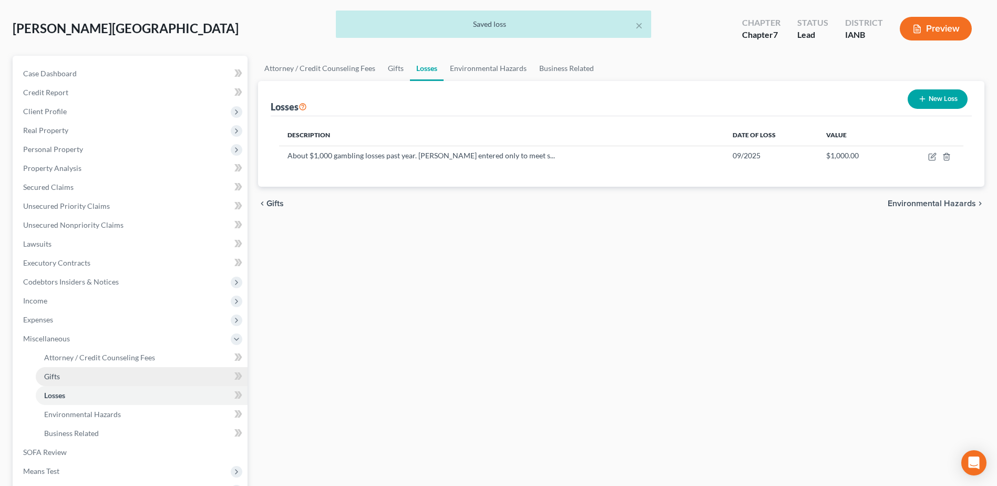
scroll to position [105, 0]
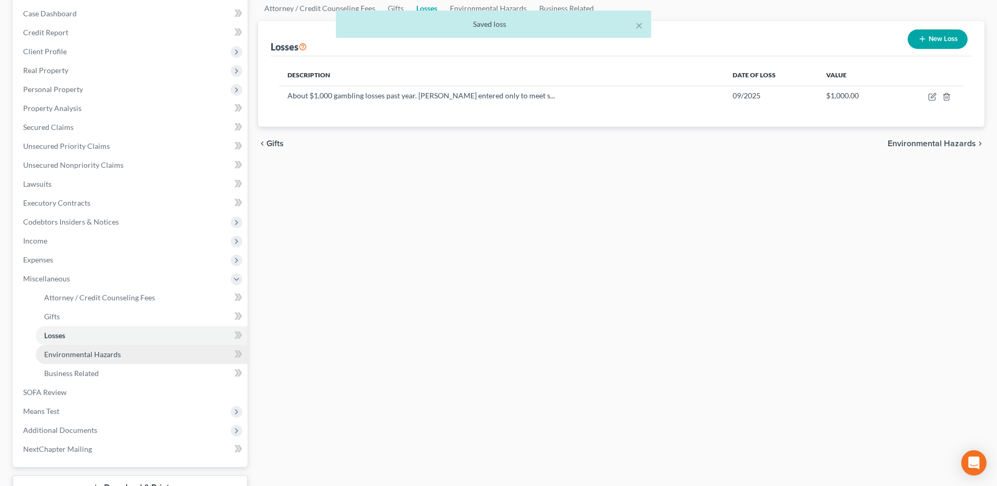
click at [67, 357] on span "Environmental Hazards" at bounding box center [82, 354] width 77 height 9
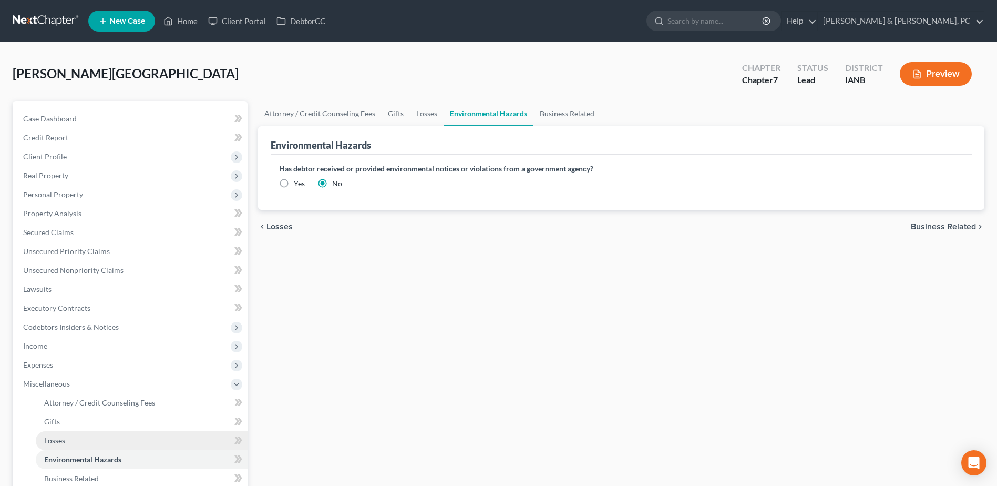
click at [86, 433] on link "Losses" at bounding box center [142, 440] width 212 height 19
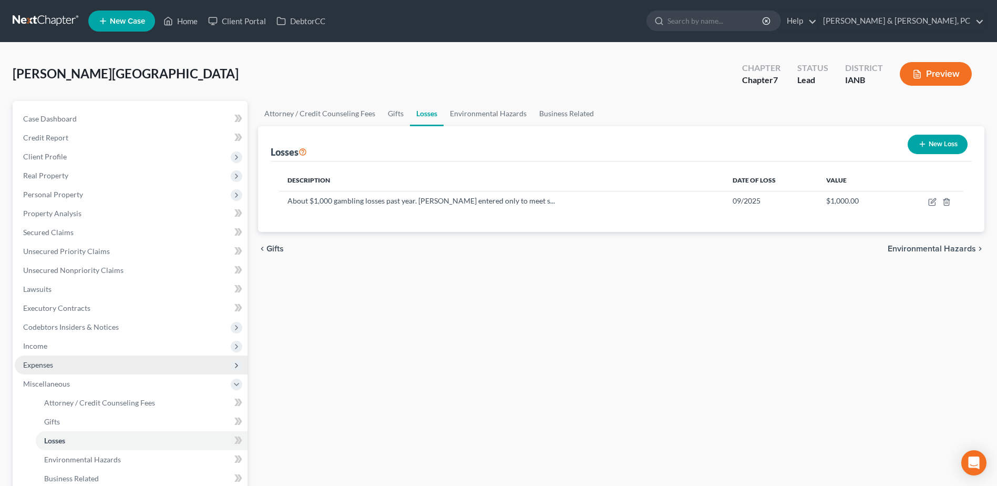
click at [78, 366] on span "Expenses" at bounding box center [131, 364] width 233 height 19
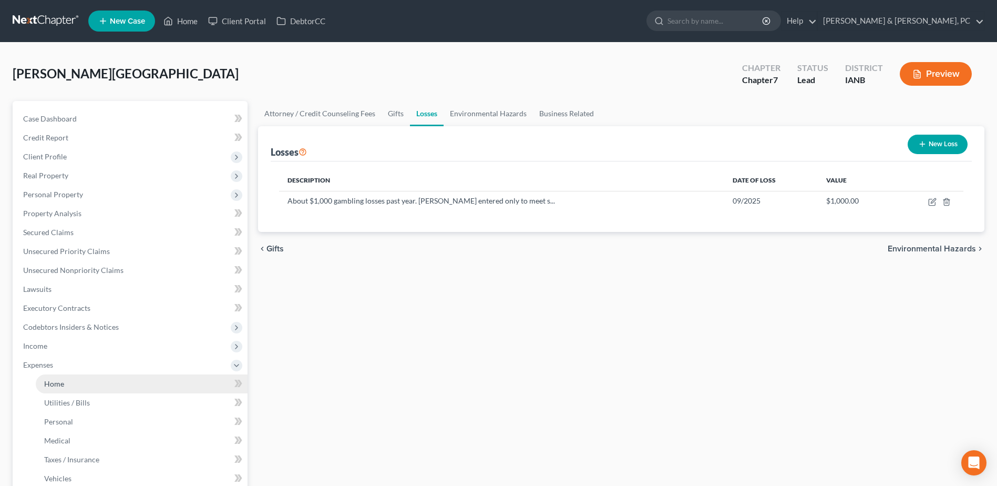
click at [74, 377] on link "Home" at bounding box center [142, 383] width 212 height 19
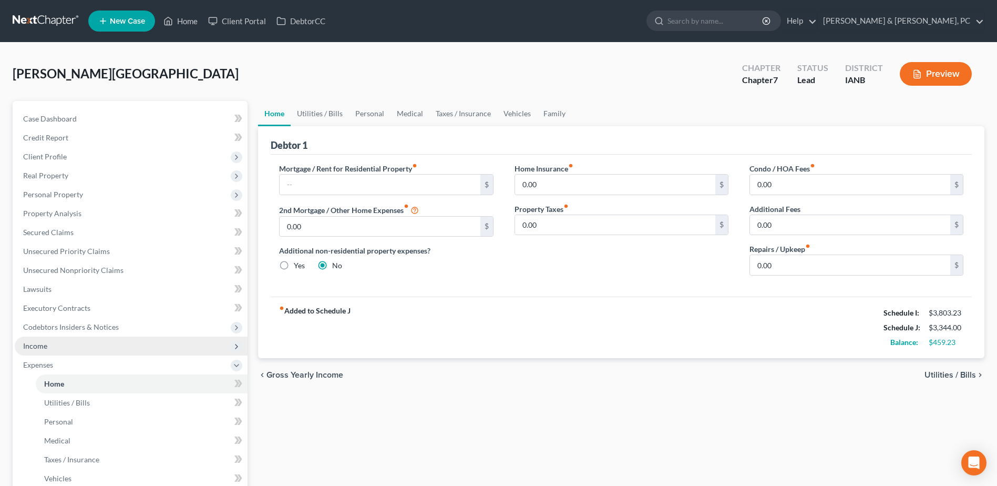
click at [95, 351] on span "Income" at bounding box center [131, 346] width 233 height 19
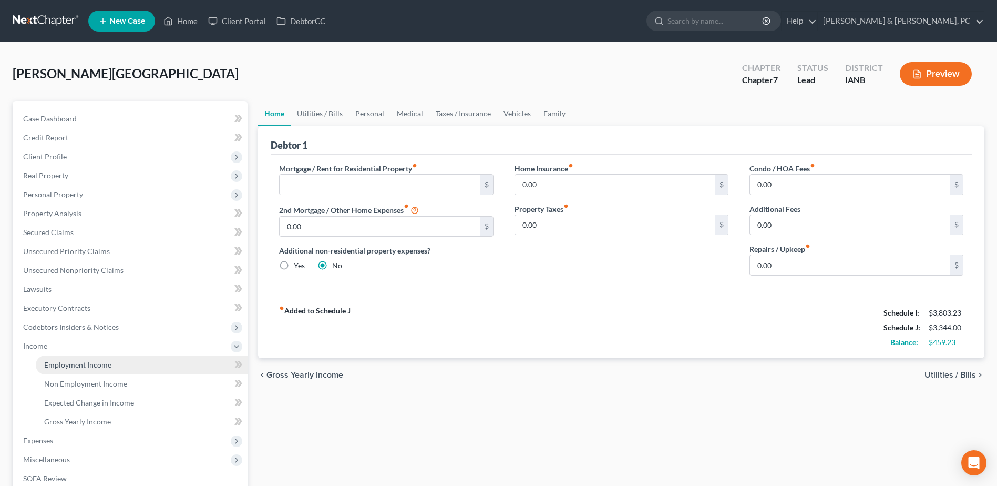
click at [89, 360] on span "Employment Income" at bounding box center [77, 364] width 67 height 9
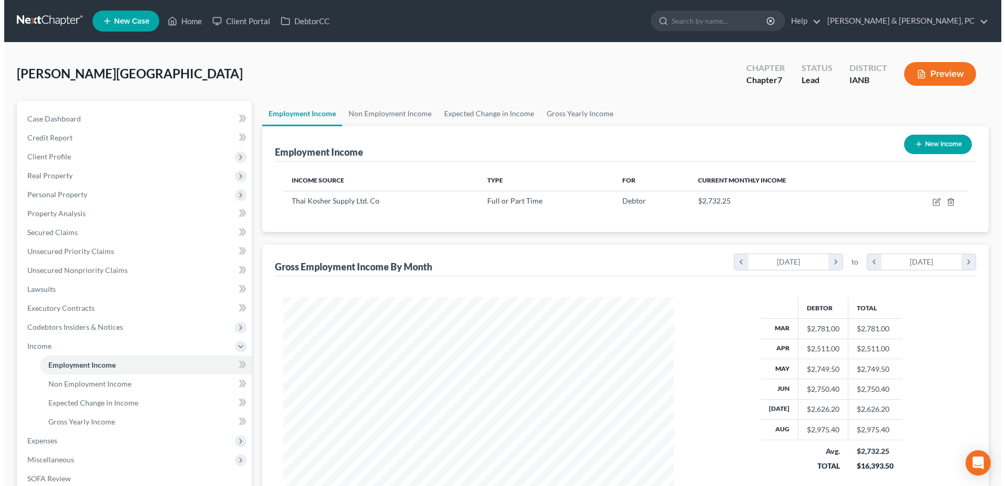
scroll to position [195, 411]
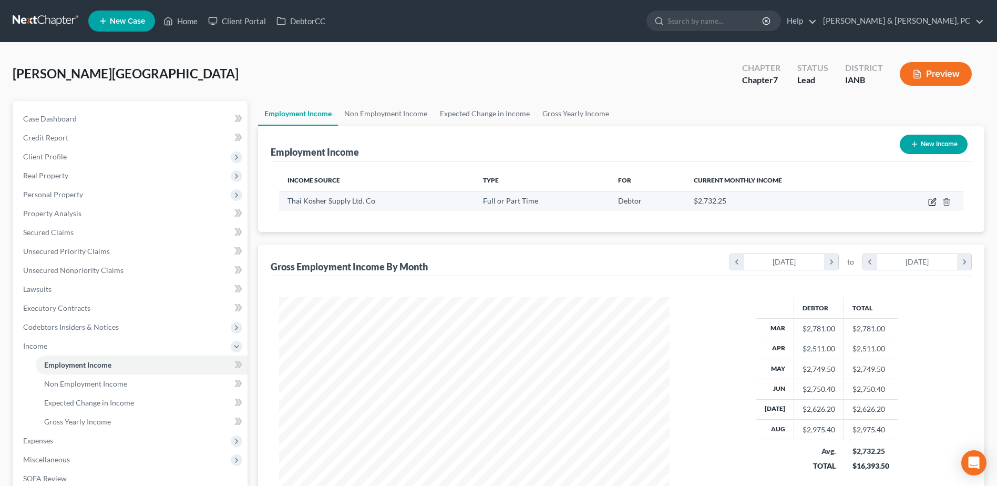
click at [932, 201] on icon "button" at bounding box center [933, 202] width 8 height 8
select select "0"
select select "16"
select select "1"
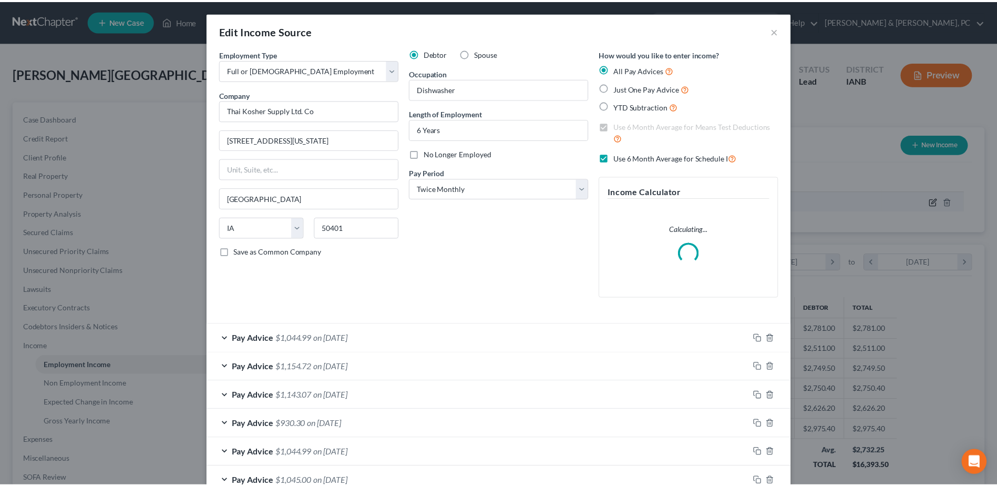
scroll to position [197, 415]
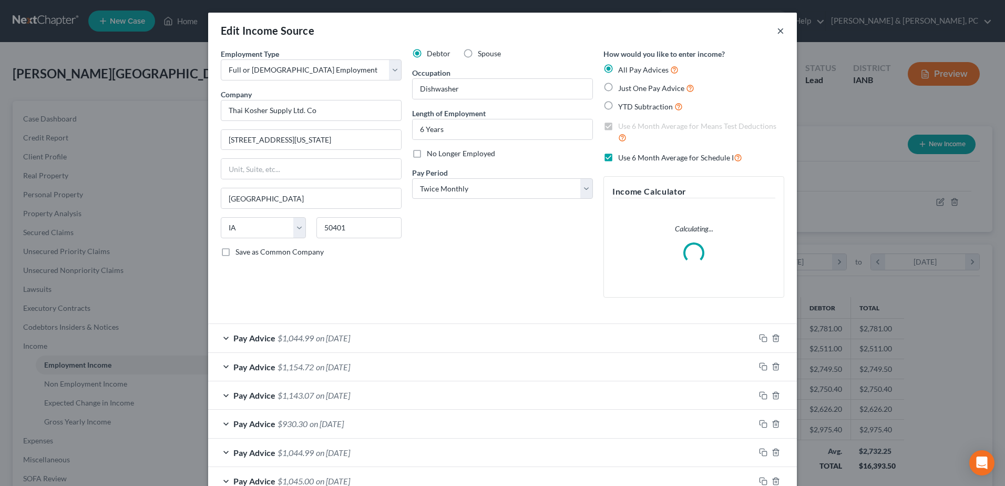
click at [779, 34] on button "×" at bounding box center [780, 30] width 7 height 13
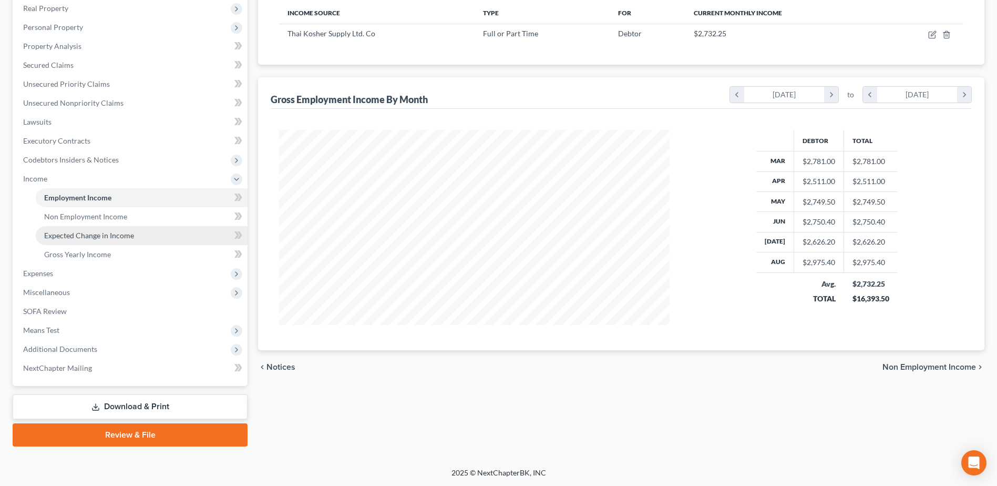
scroll to position [168, 0]
click at [157, 409] on link "Download & Print" at bounding box center [130, 406] width 235 height 25
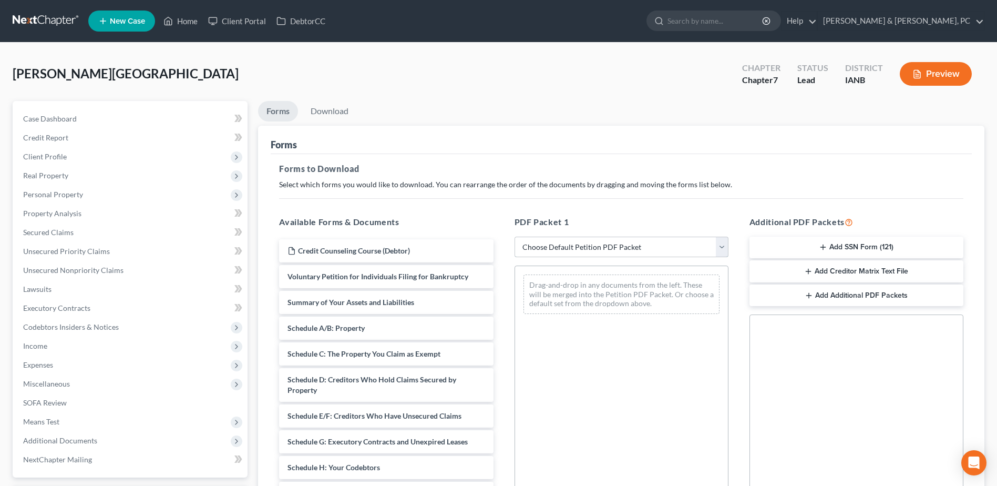
click at [599, 251] on select "Choose Default Petition PDF Packet Complete Bankruptcy Petition (all forms and …" at bounding box center [622, 247] width 214 height 21
select select "0"
click at [515, 237] on select "Choose Default Petition PDF Packet Complete Bankruptcy Petition (all forms and …" at bounding box center [622, 247] width 214 height 21
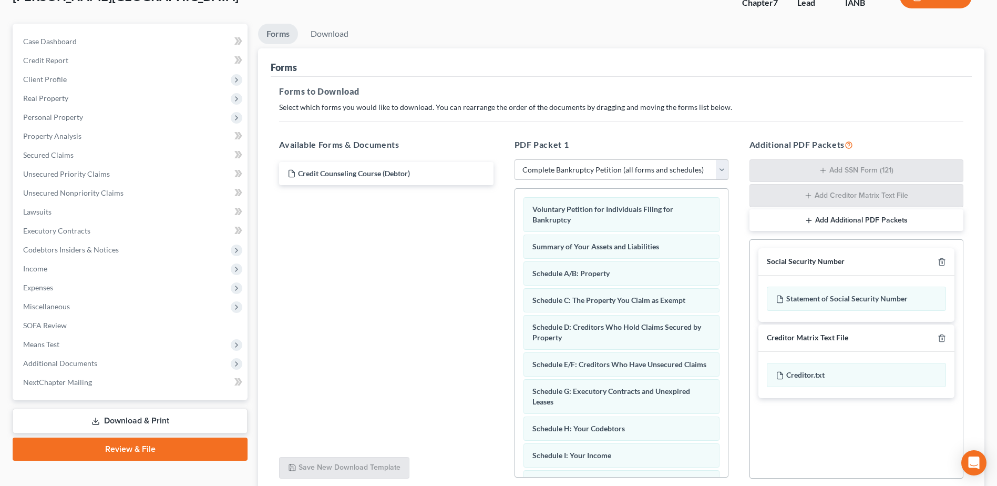
scroll to position [165, 0]
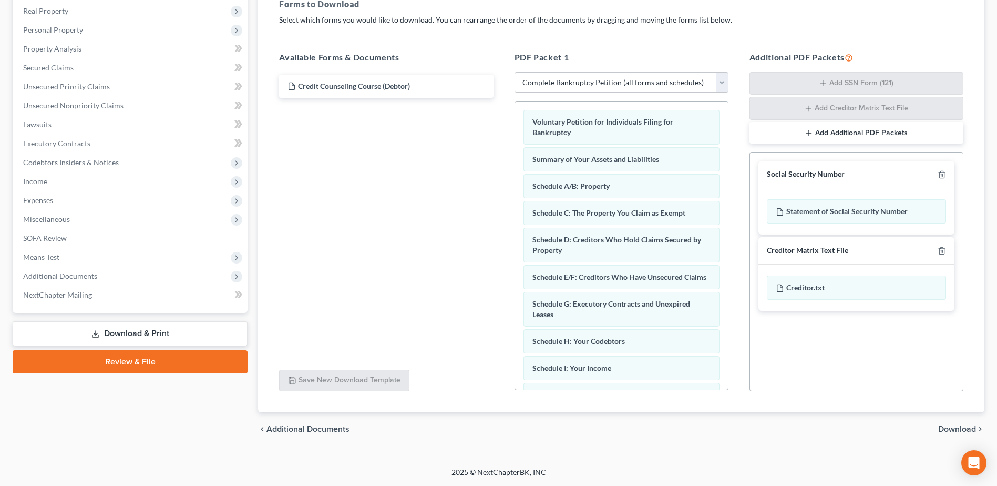
click at [974, 427] on span "Download" at bounding box center [958, 429] width 38 height 8
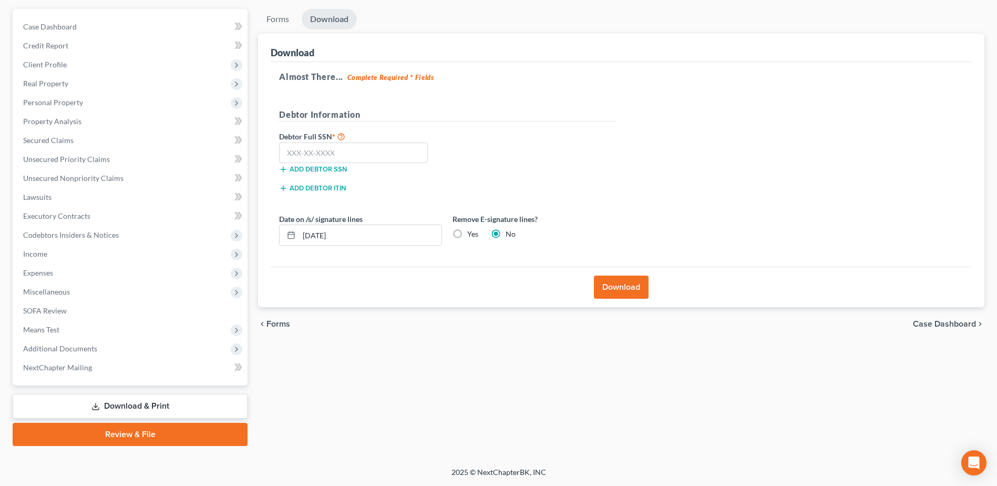
scroll to position [92, 0]
click at [337, 150] on input "text" at bounding box center [353, 152] width 149 height 21
paste input "072-56-9926"
type input "072-56-9926"
click at [78, 255] on span "Income" at bounding box center [131, 254] width 233 height 19
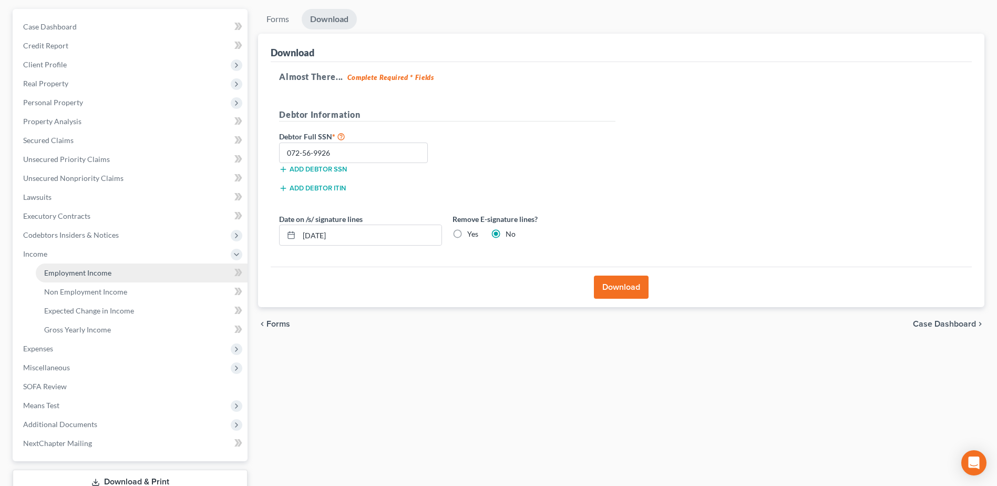
click at [78, 265] on link "Employment Income" at bounding box center [142, 272] width 212 height 19
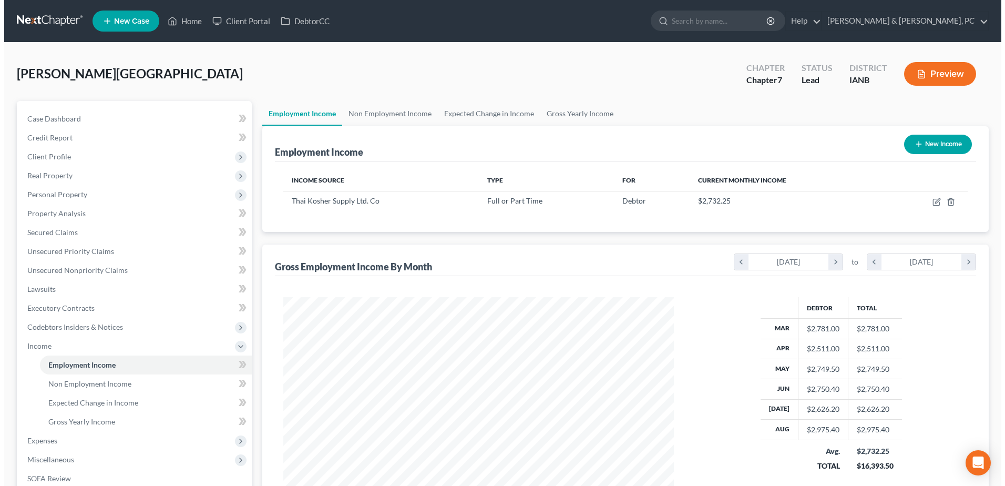
scroll to position [195, 411]
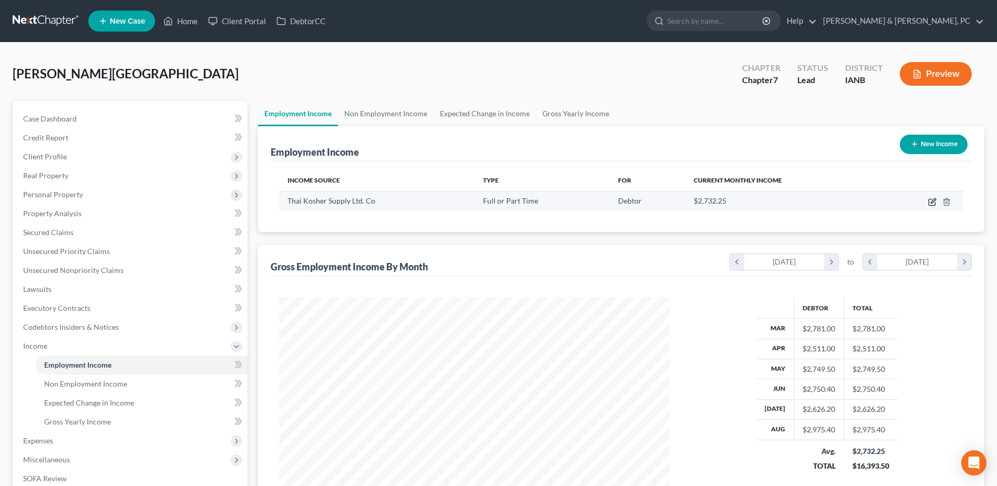
click at [931, 199] on icon "button" at bounding box center [932, 202] width 6 height 6
select select "0"
select select "16"
select select "1"
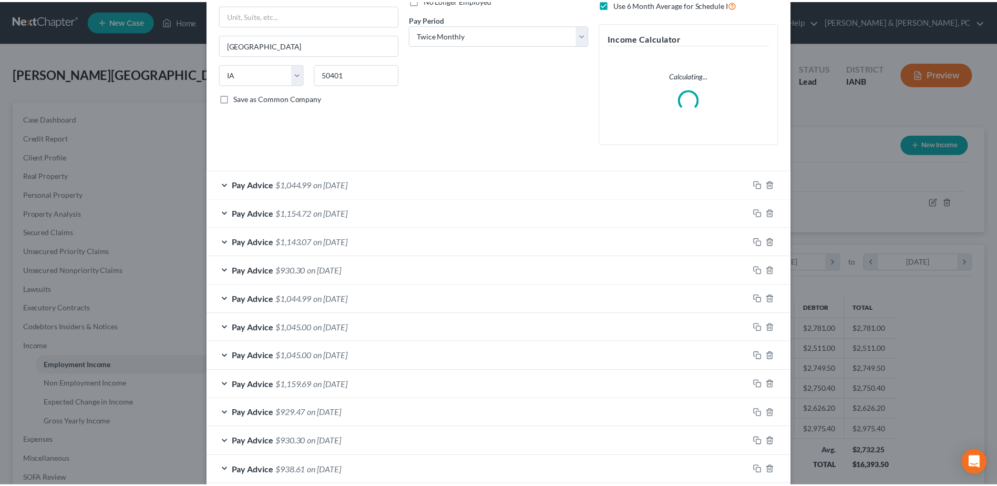
scroll to position [267, 0]
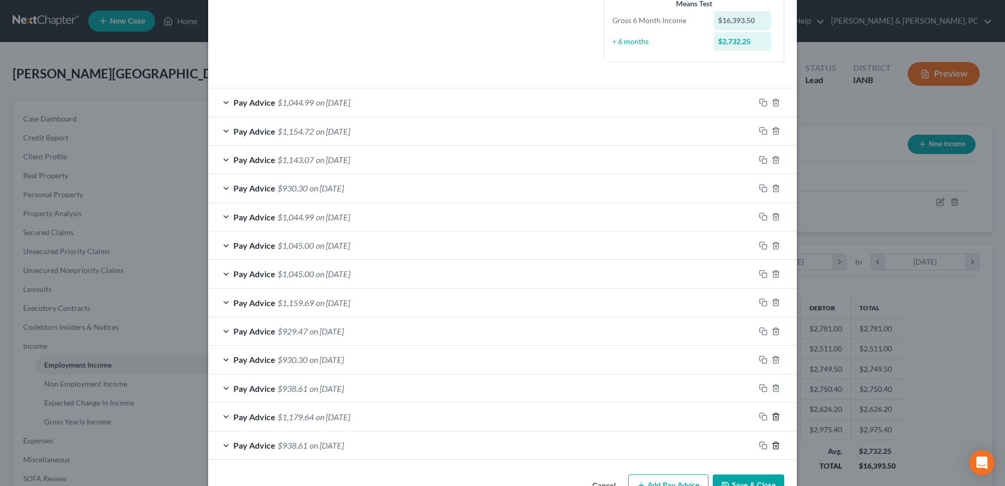
click at [774, 414] on polyline "button" at bounding box center [776, 414] width 6 height 0
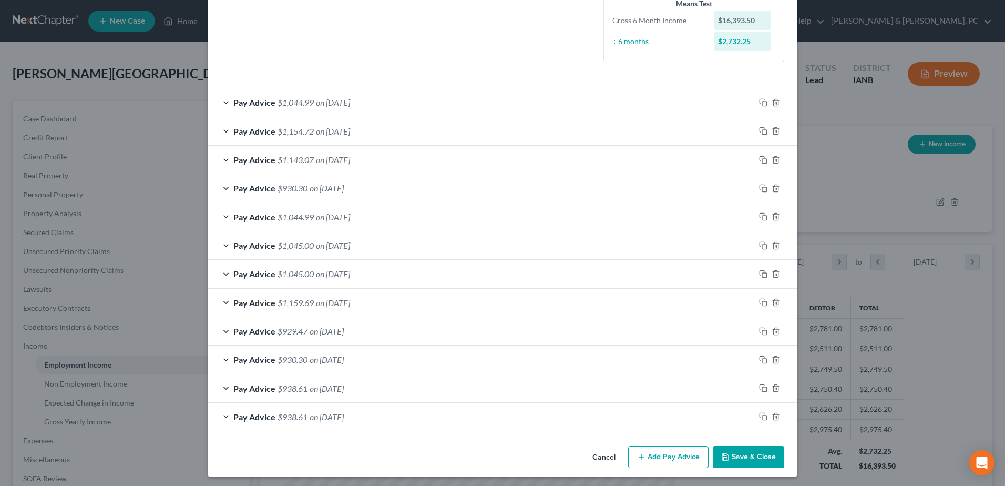
click at [593, 451] on button "Cancel" at bounding box center [604, 457] width 40 height 21
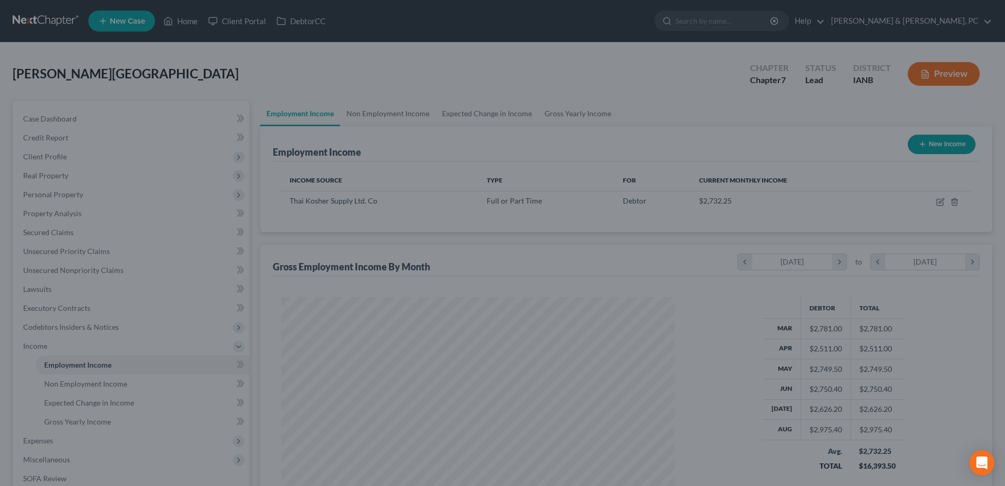
scroll to position [525632, 525415]
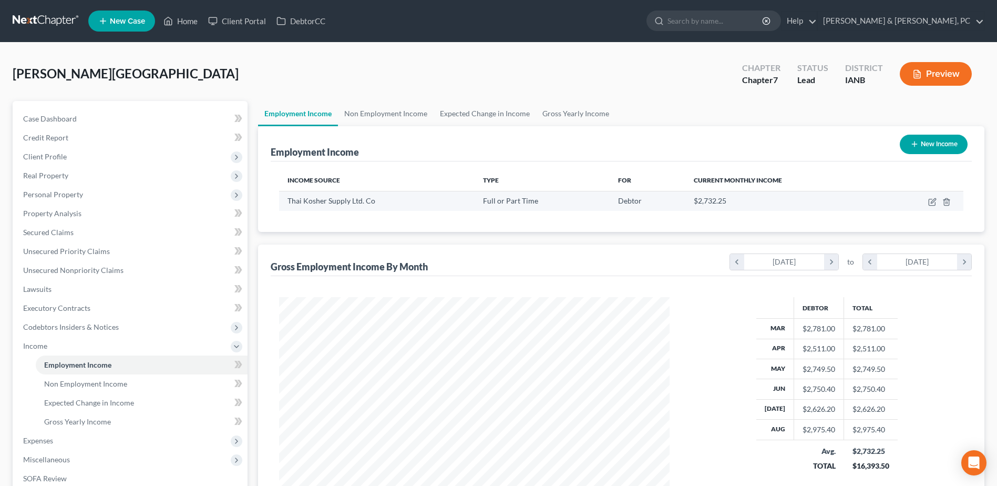
click at [928, 202] on td at bounding box center [923, 201] width 82 height 20
click at [932, 200] on icon "button" at bounding box center [933, 202] width 8 height 8
select select "0"
select select "16"
select select "1"
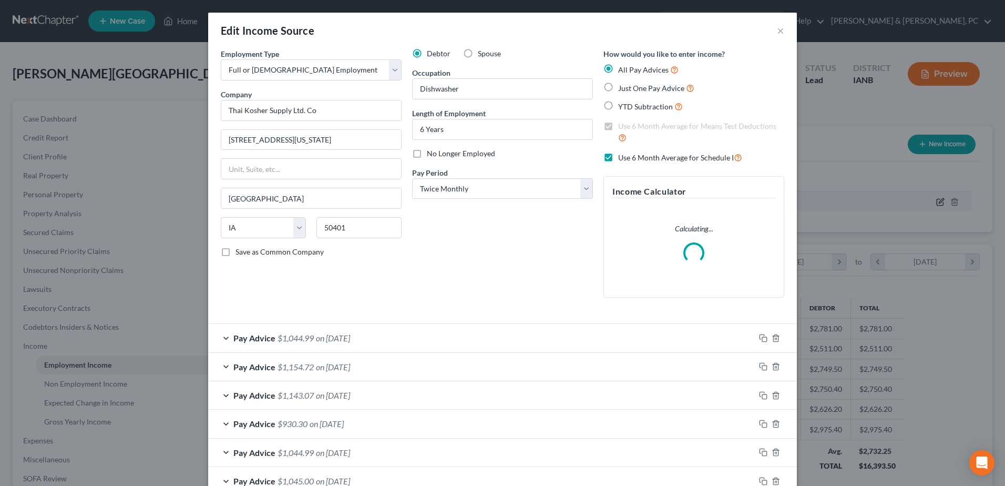
scroll to position [267, 0]
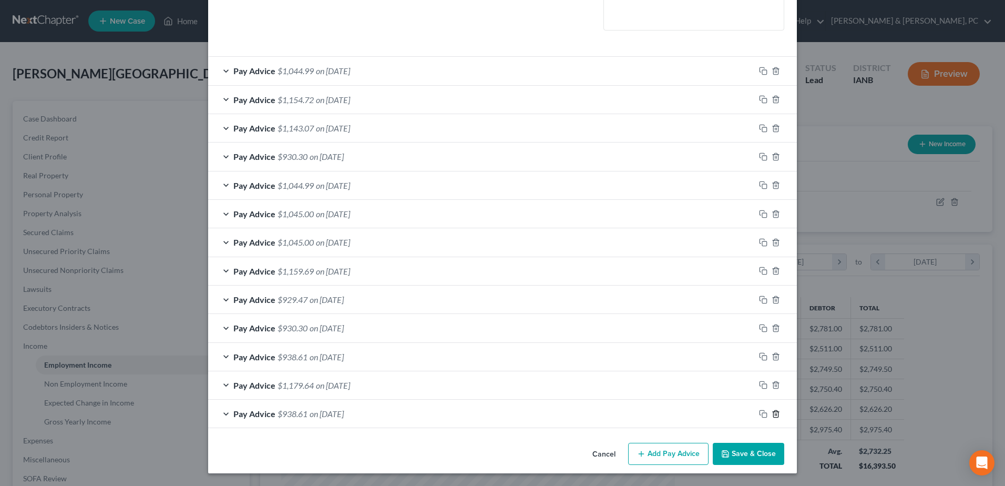
click at [776, 413] on line "button" at bounding box center [776, 414] width 0 height 2
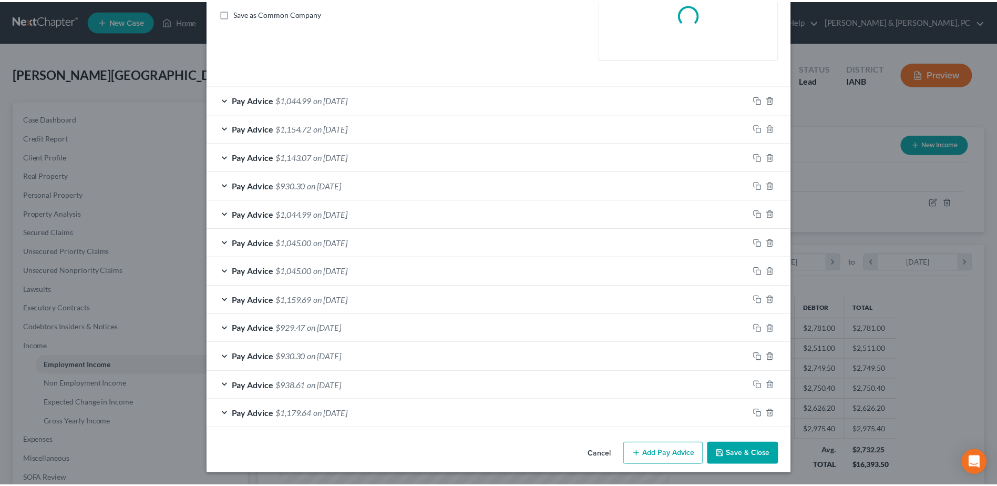
scroll to position [239, 0]
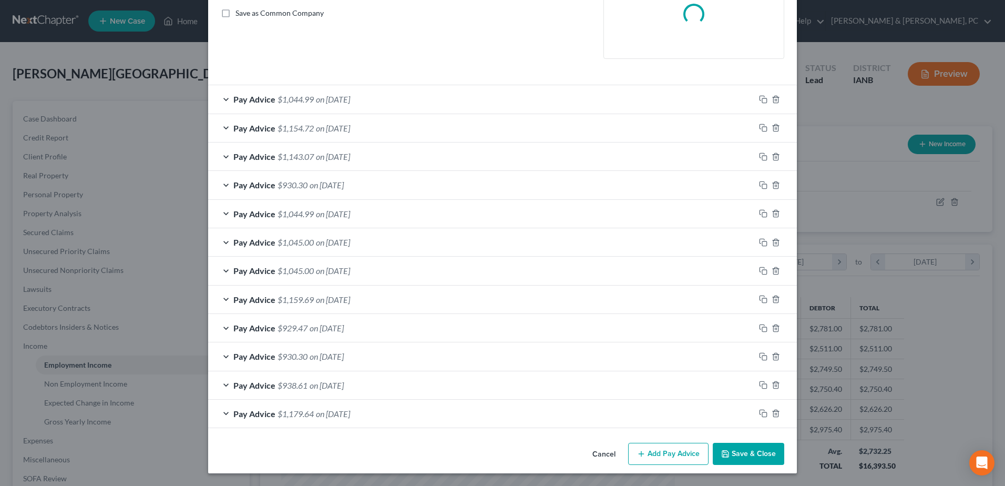
click at [748, 451] on button "Save & Close" at bounding box center [749, 454] width 72 height 22
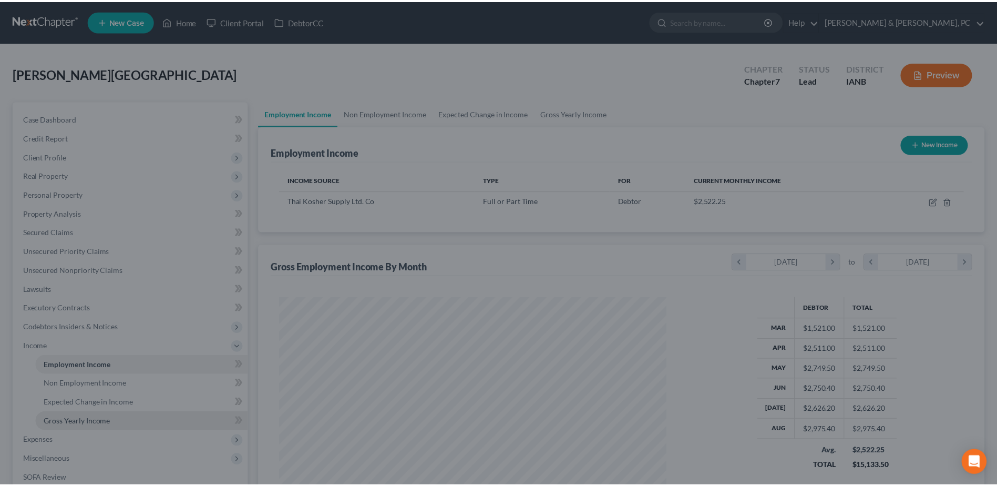
scroll to position [525632, 525415]
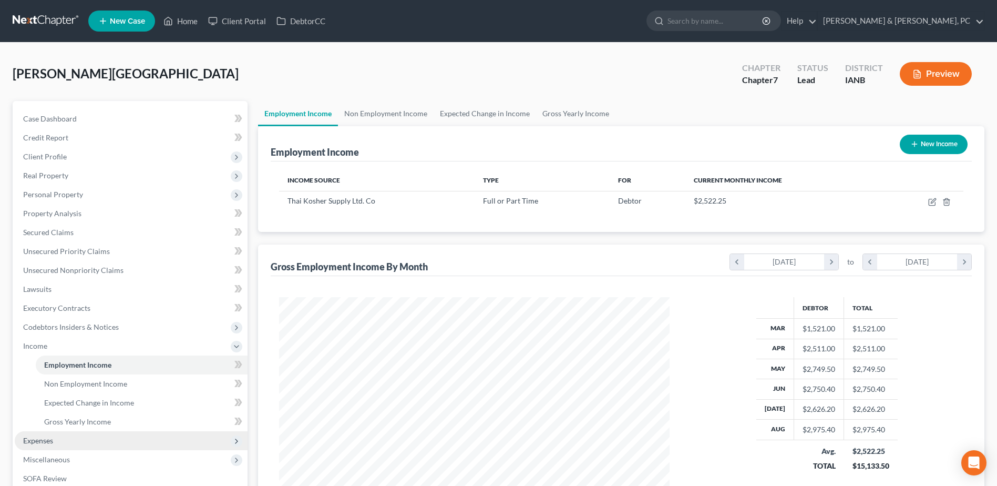
click at [68, 437] on span "Expenses" at bounding box center [131, 440] width 233 height 19
click at [62, 444] on span "Medical" at bounding box center [57, 440] width 26 height 9
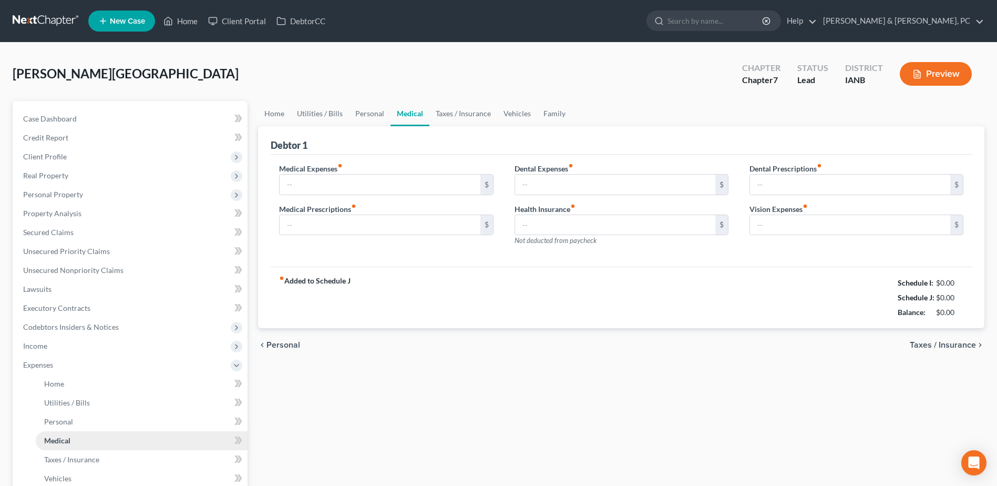
type input "100.00"
type input "50.00"
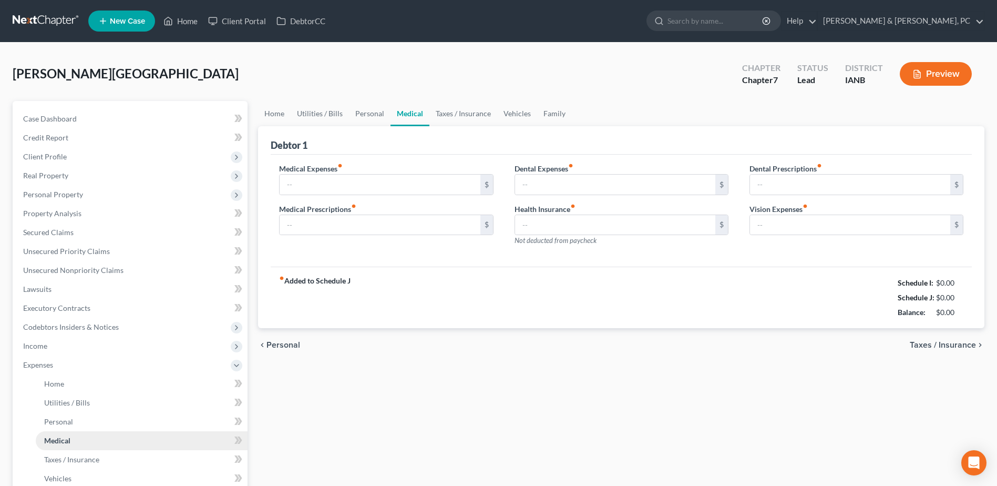
type input "200.00"
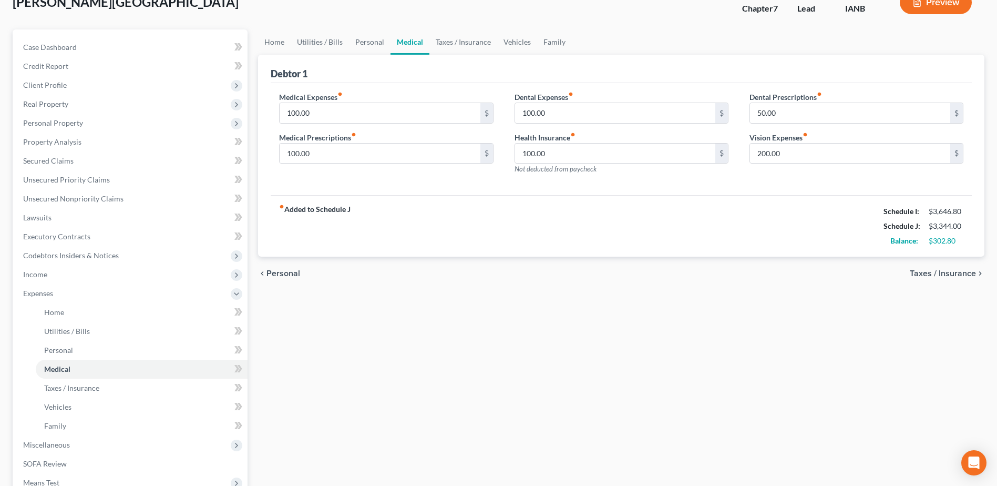
scroll to position [14, 0]
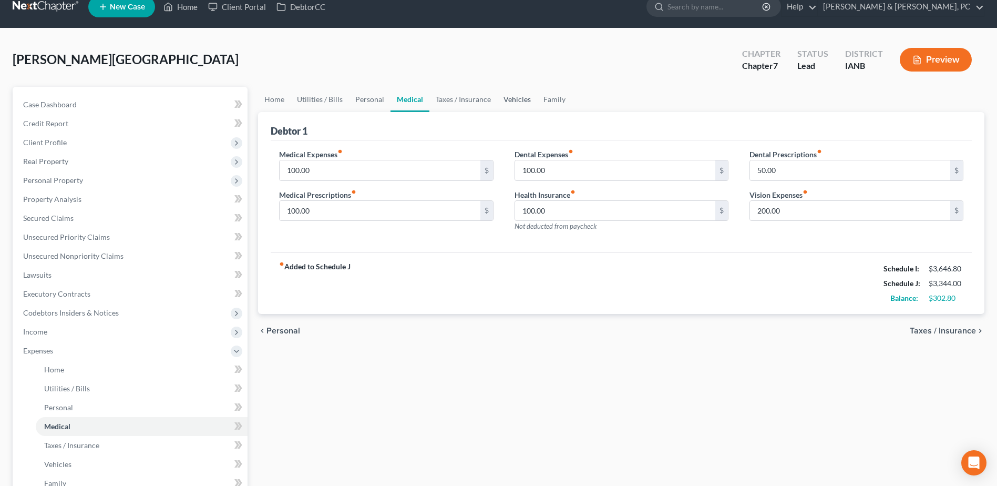
click at [518, 97] on link "Vehicles" at bounding box center [517, 99] width 40 height 25
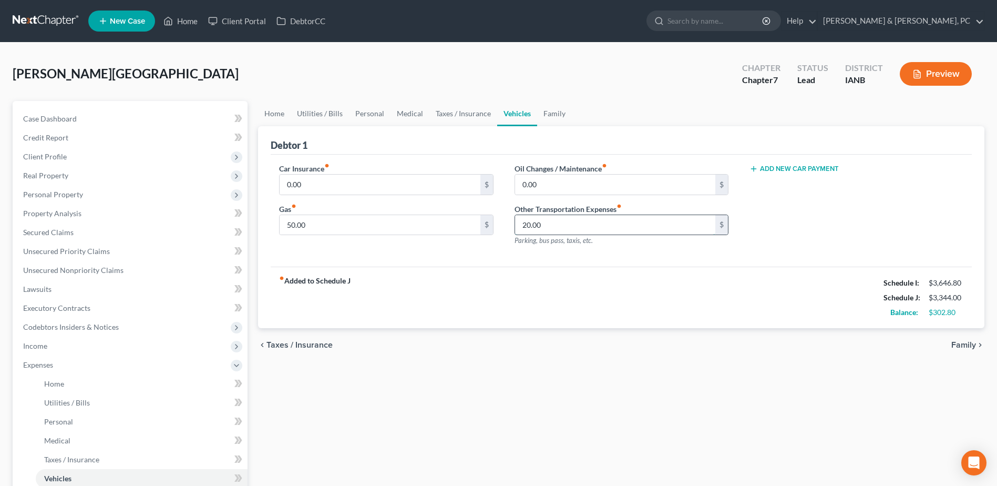
click at [556, 221] on input "20.00" at bounding box center [615, 225] width 200 height 20
type input "5"
click at [552, 276] on div "fiber_manual_record Added to Schedule J Schedule I: $3,646.80 Schedule J: $3,39…" at bounding box center [621, 298] width 701 height 62
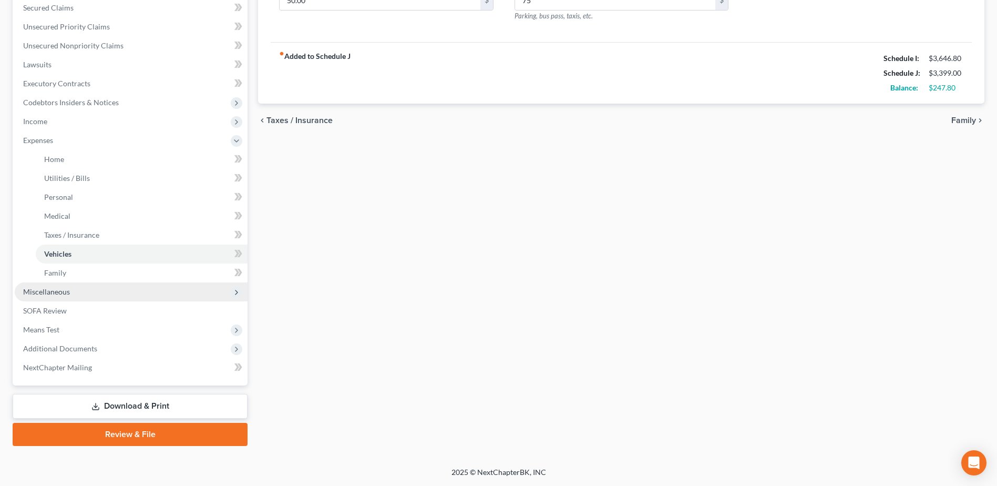
click at [72, 291] on span "Miscellaneous" at bounding box center [131, 291] width 233 height 19
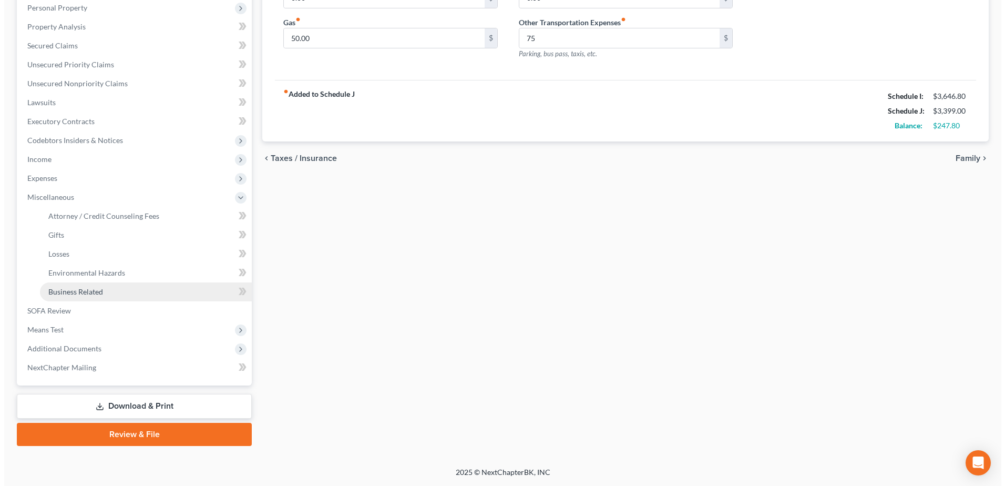
scroll to position [187, 0]
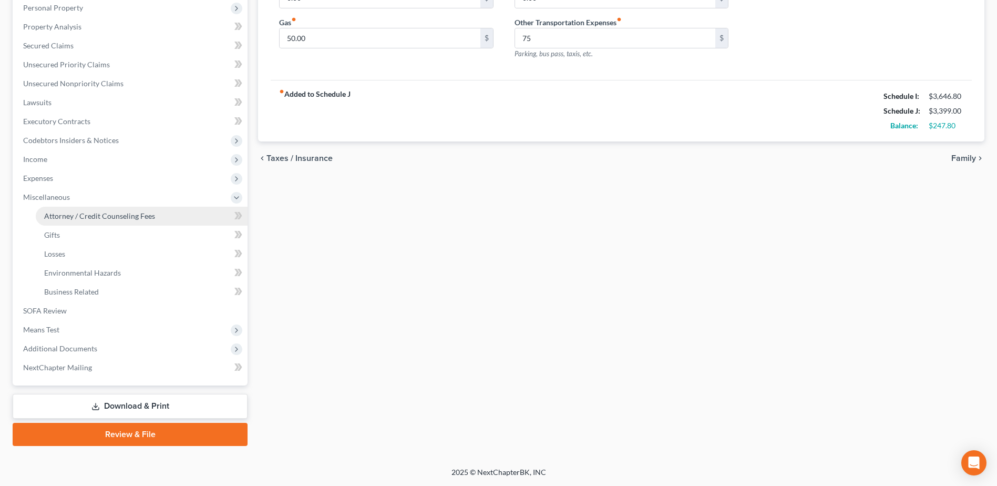
click at [99, 215] on span "Attorney / Credit Counseling Fees" at bounding box center [99, 215] width 111 height 9
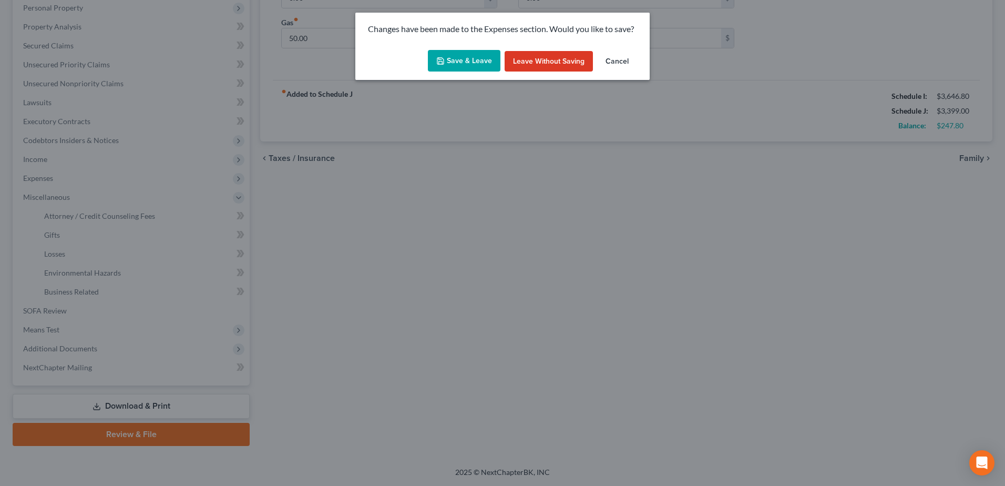
click at [455, 69] on button "Save & Leave" at bounding box center [464, 61] width 73 height 22
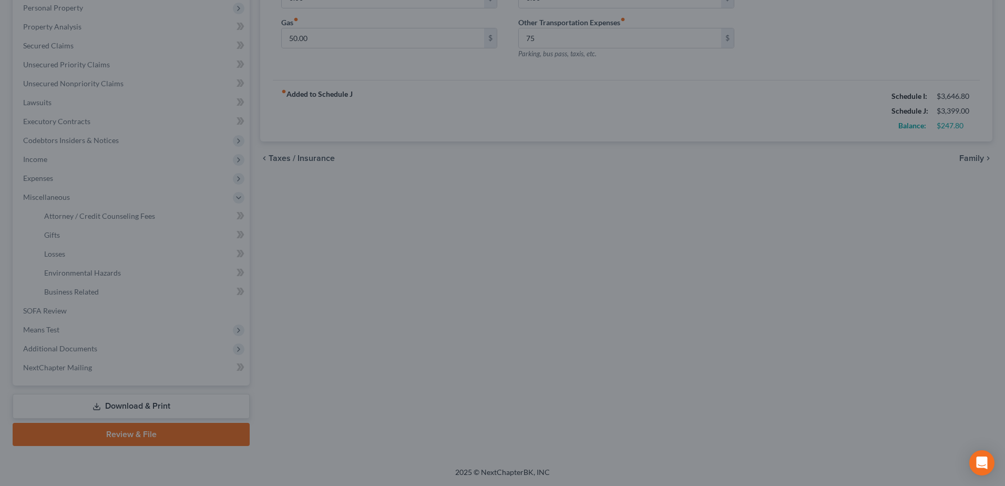
type input "75.00"
select select "0"
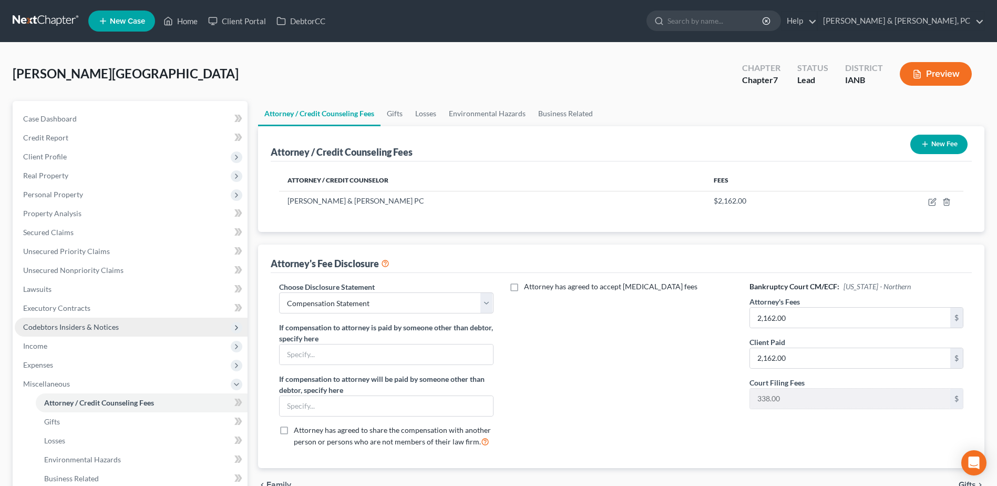
scroll to position [187, 0]
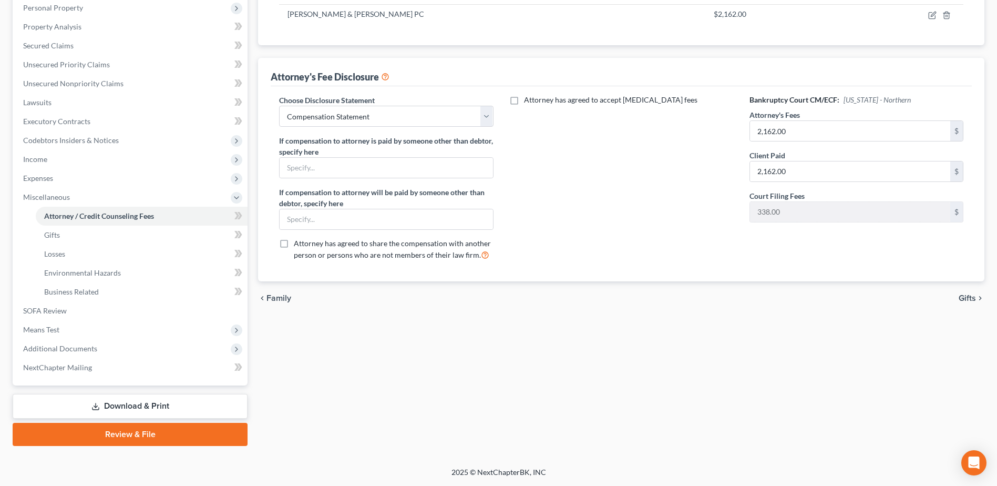
click at [181, 408] on link "Download & Print" at bounding box center [130, 406] width 235 height 25
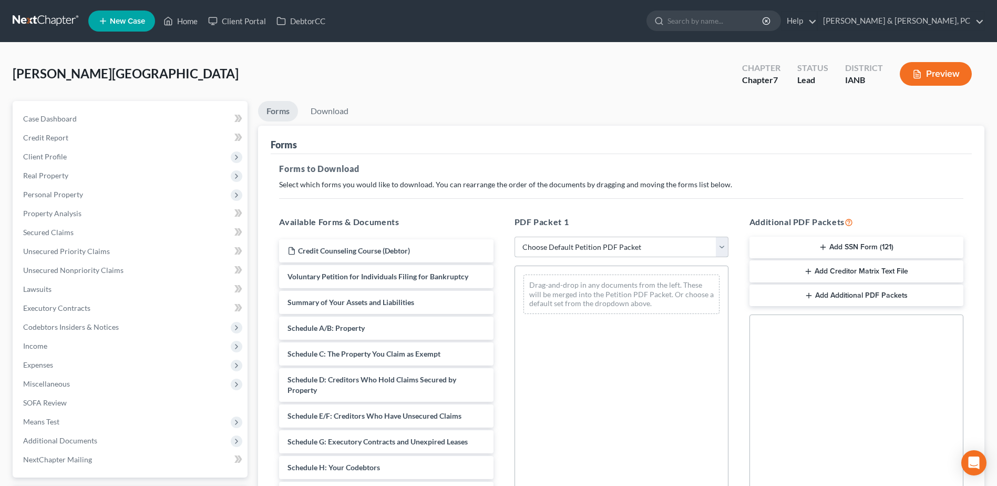
click at [621, 250] on select "Choose Default Petition PDF Packet Complete Bankruptcy Petition (all forms and …" at bounding box center [622, 247] width 214 height 21
select select "0"
click at [515, 237] on select "Choose Default Petition PDF Packet Complete Bankruptcy Petition (all forms and …" at bounding box center [622, 247] width 214 height 21
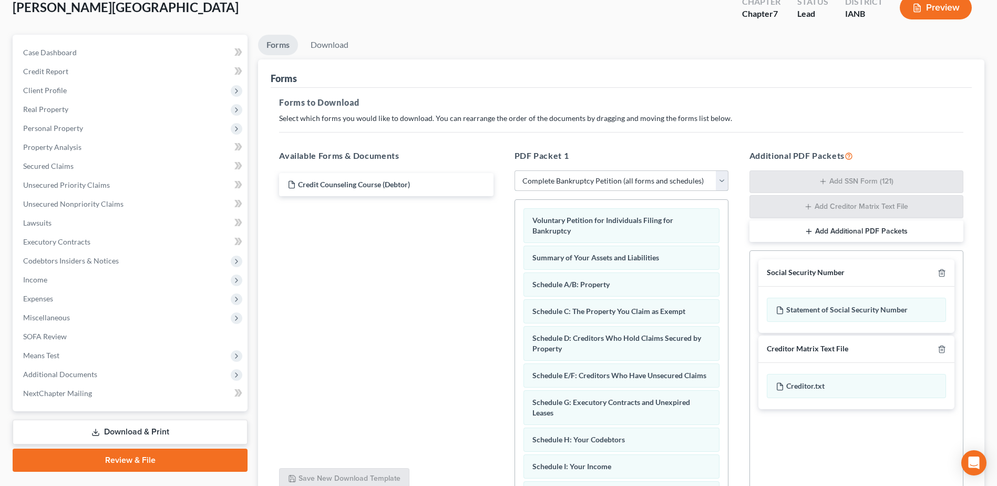
scroll to position [165, 0]
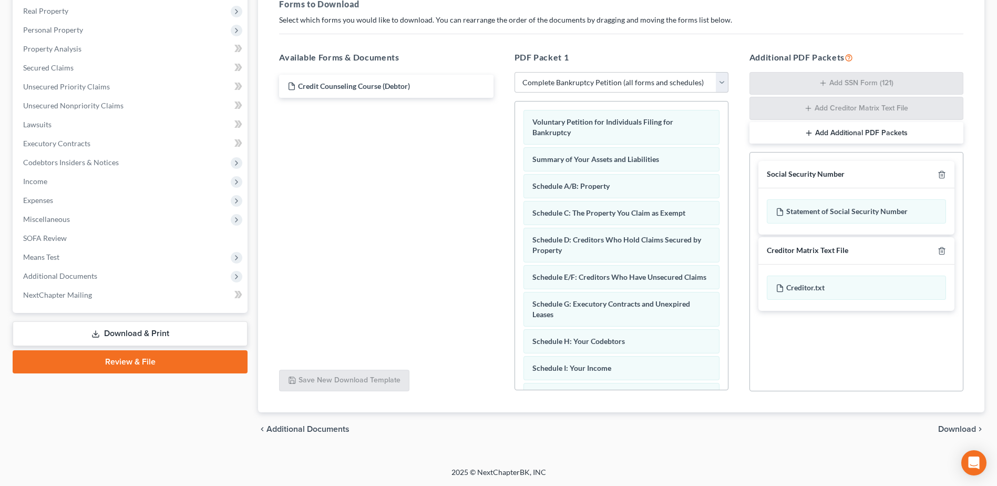
click at [982, 431] on icon "chevron_right" at bounding box center [980, 429] width 8 height 8
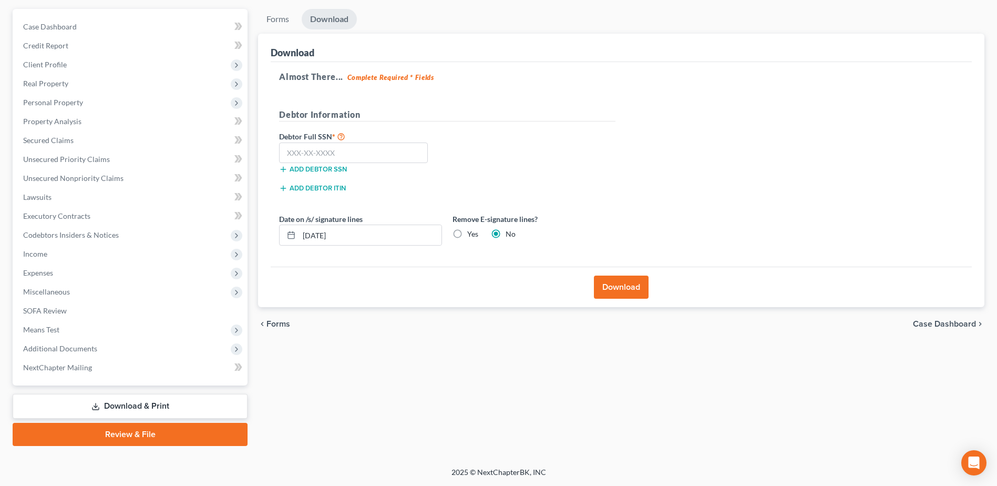
scroll to position [92, 0]
click at [330, 151] on input "text" at bounding box center [353, 152] width 149 height 21
paste input "072-56-9926"
type input "072-56-9926"
click at [467, 233] on label "Yes" at bounding box center [472, 234] width 11 height 11
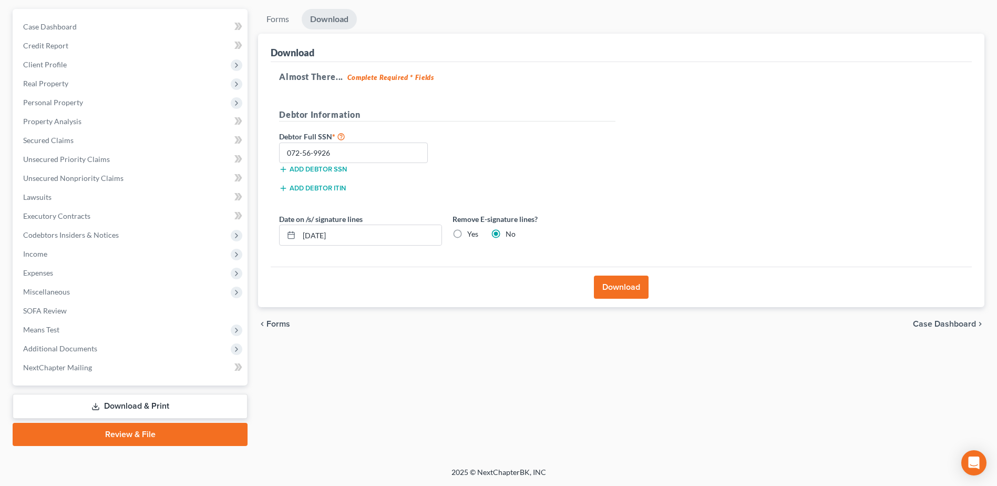
click at [472, 233] on input "Yes" at bounding box center [475, 232] width 7 height 7
radio input "true"
radio input "false"
click at [620, 280] on button "Download" at bounding box center [621, 287] width 55 height 23
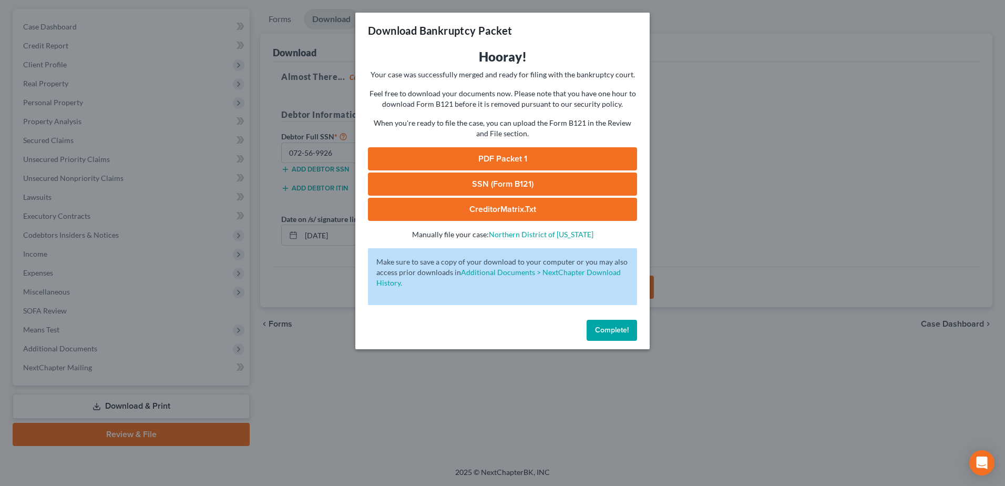
click at [515, 165] on link "PDF Packet 1" at bounding box center [502, 158] width 269 height 23
click at [541, 187] on link "SSN (Form B121)" at bounding box center [502, 183] width 269 height 23
click at [597, 329] on span "Complete!" at bounding box center [612, 329] width 34 height 9
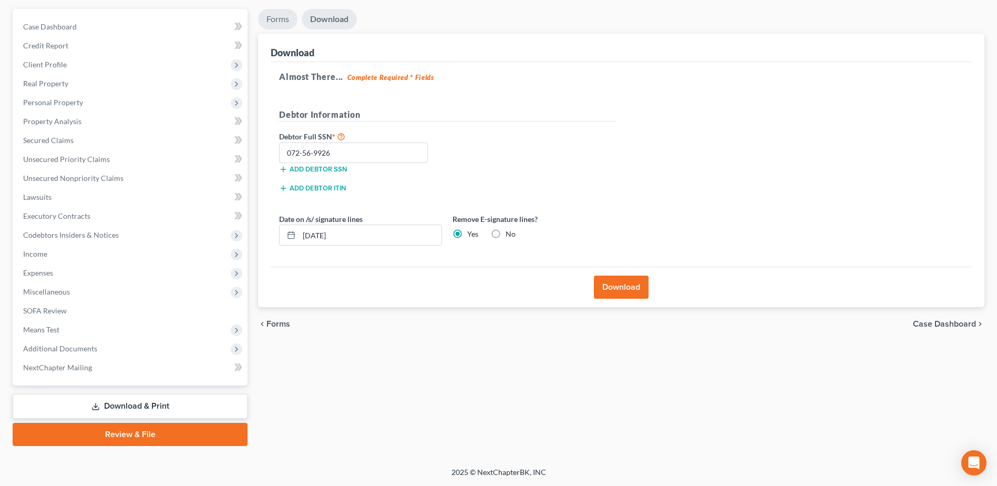
click at [283, 21] on link "Forms" at bounding box center [277, 19] width 39 height 21
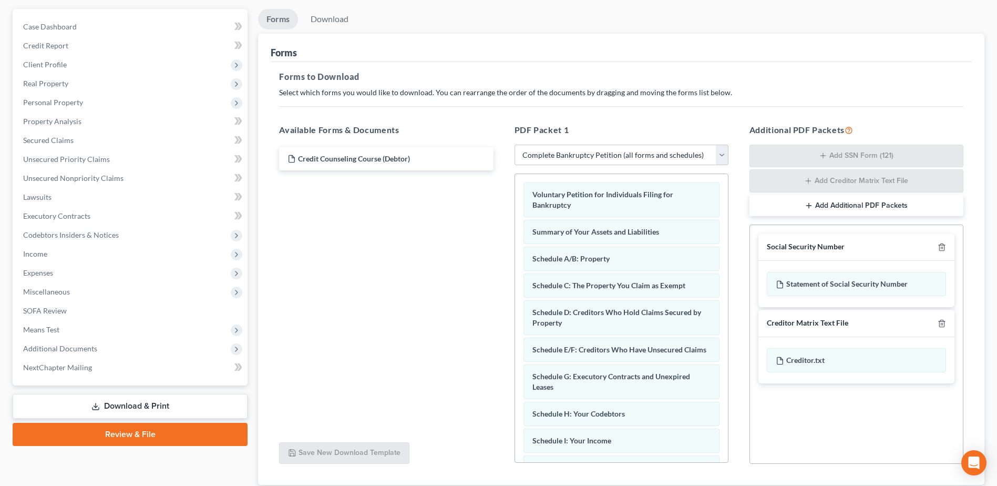
click at [624, 167] on div "PDF Packet 1 Choose Default Petition PDF Packet Complete Bankruptcy Petition (a…" at bounding box center [621, 294] width 235 height 358
click at [621, 156] on select "Choose Default Petition PDF Packet Complete Bankruptcy Petition (all forms and …" at bounding box center [622, 155] width 214 height 21
select select "3"
click at [515, 145] on select "Choose Default Petition PDF Packet Complete Bankruptcy Petition (all forms and …" at bounding box center [622, 155] width 214 height 21
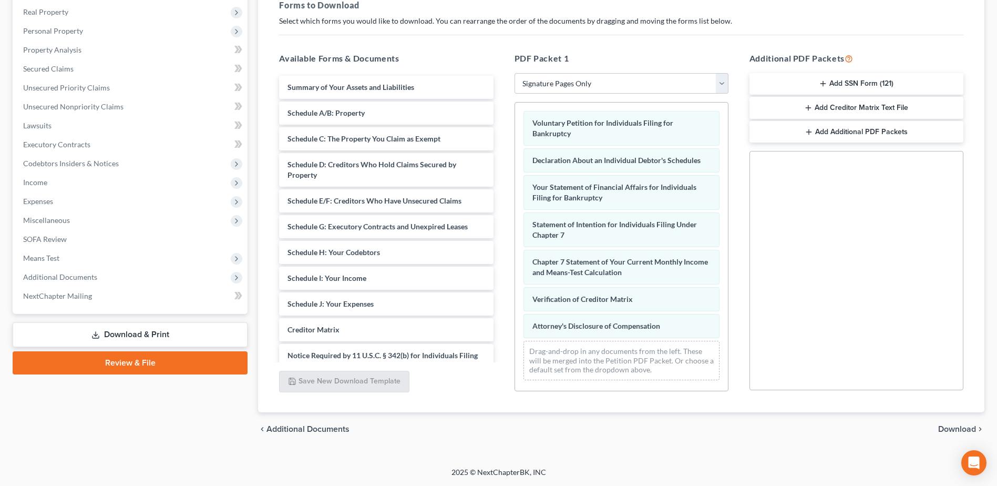
click at [955, 432] on span "Download" at bounding box center [958, 429] width 38 height 8
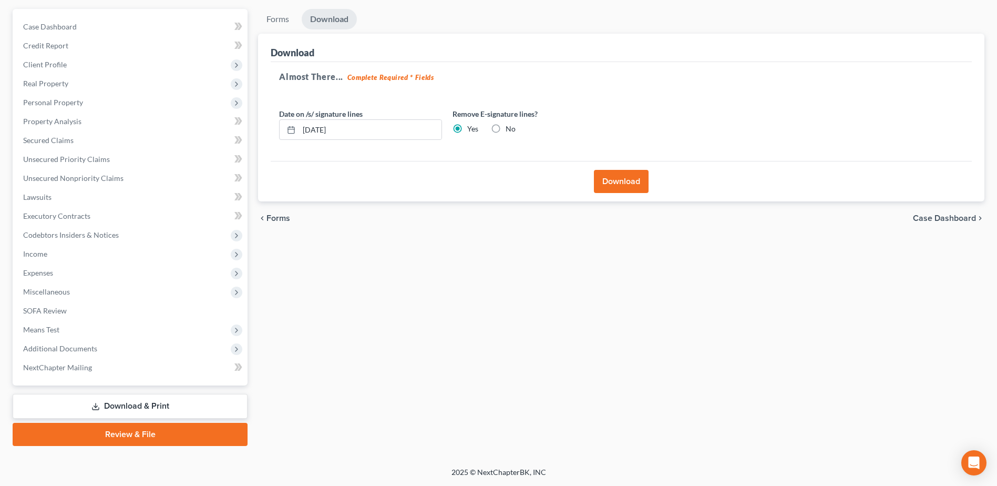
click at [614, 177] on button "Download" at bounding box center [621, 181] width 55 height 23
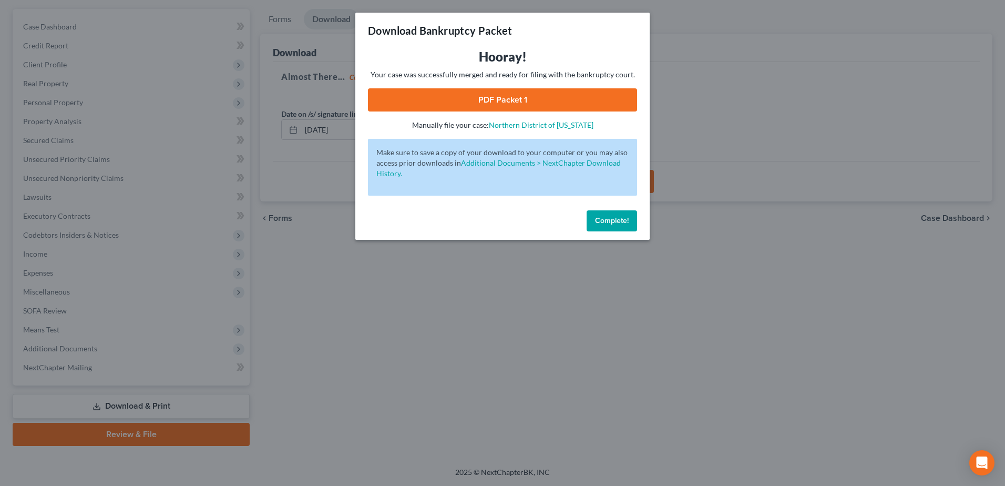
click at [533, 101] on link "PDF Packet 1" at bounding box center [502, 99] width 269 height 23
click at [620, 218] on span "Complete!" at bounding box center [612, 220] width 34 height 9
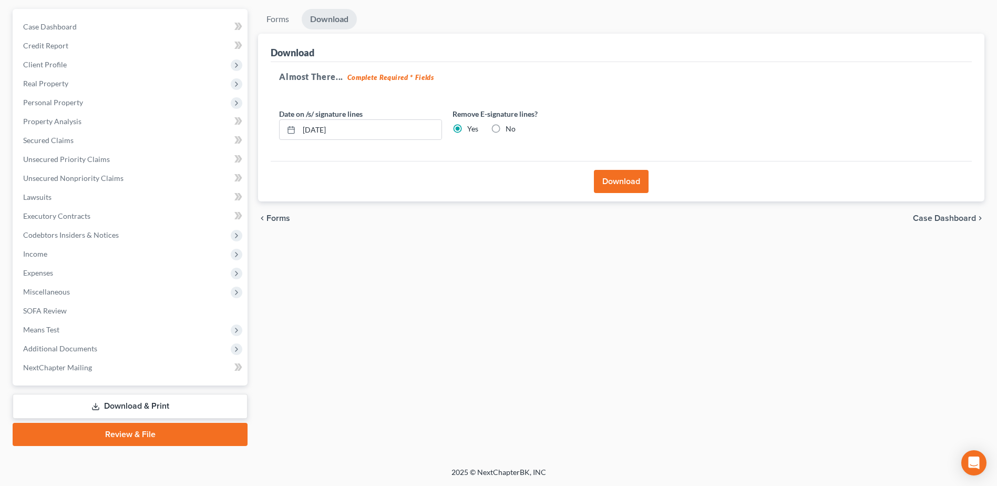
scroll to position [0, 0]
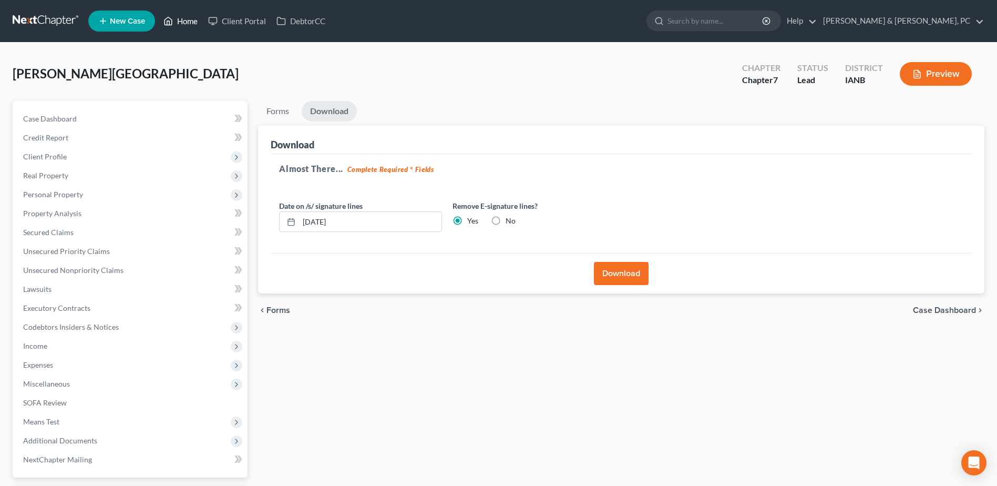
drag, startPoint x: 180, startPoint y: 15, endPoint x: 29, endPoint y: 69, distance: 160.0
click at [180, 15] on link "Home" at bounding box center [180, 21] width 45 height 19
